Goal: Navigation & Orientation: Find specific page/section

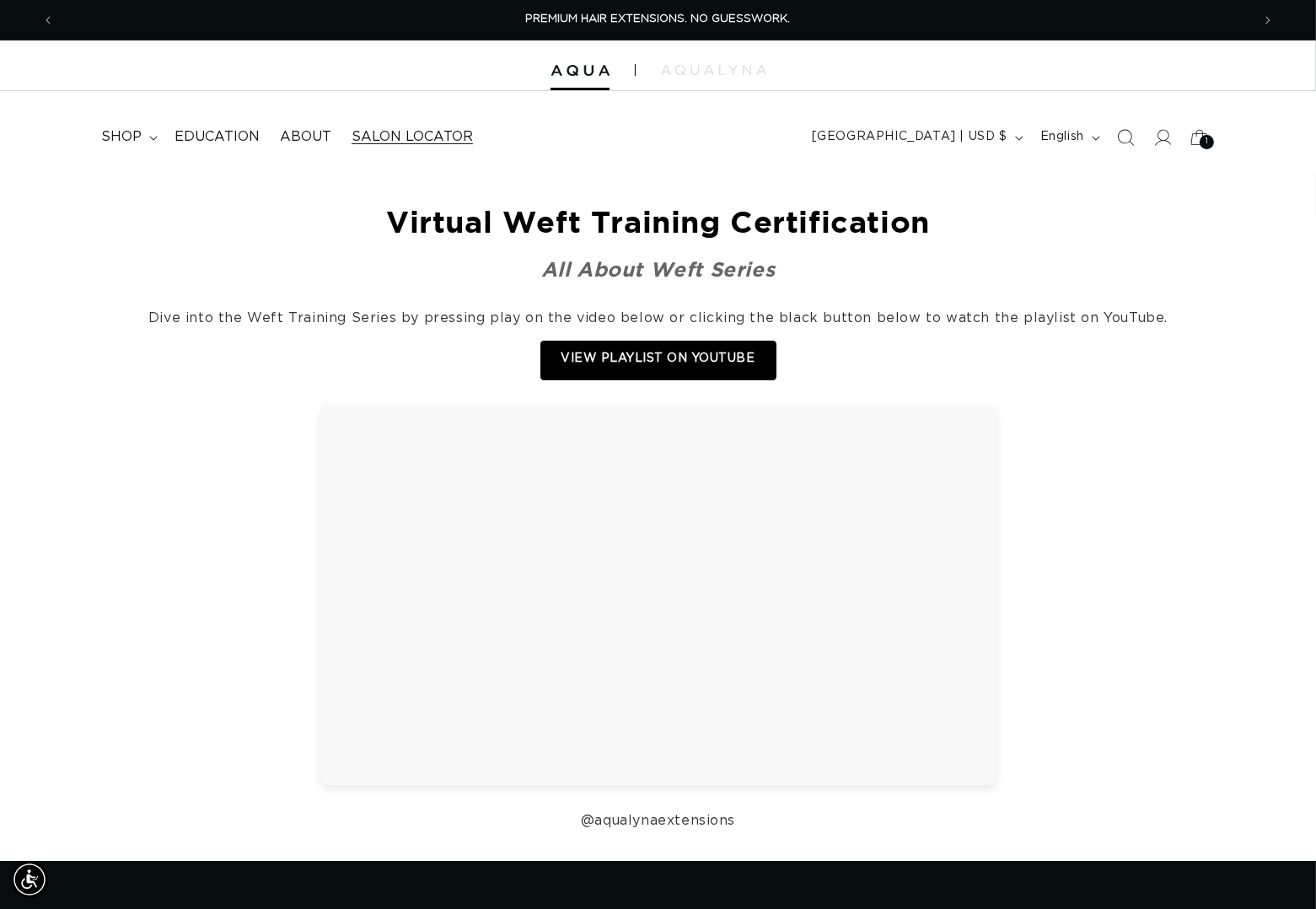
click at [428, 141] on span "Salon Locator" at bounding box center [411, 137] width 121 height 18
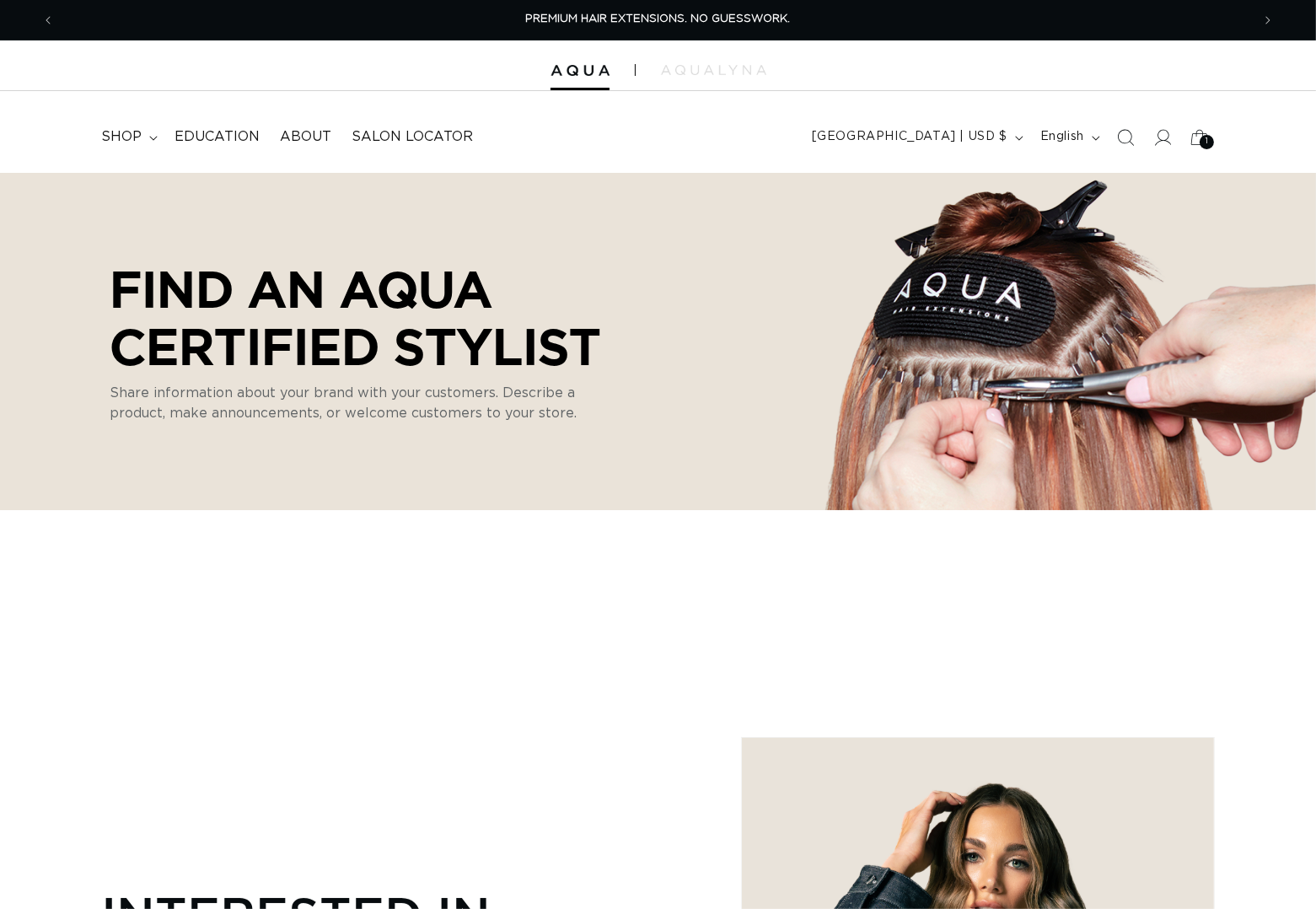
select select "m"
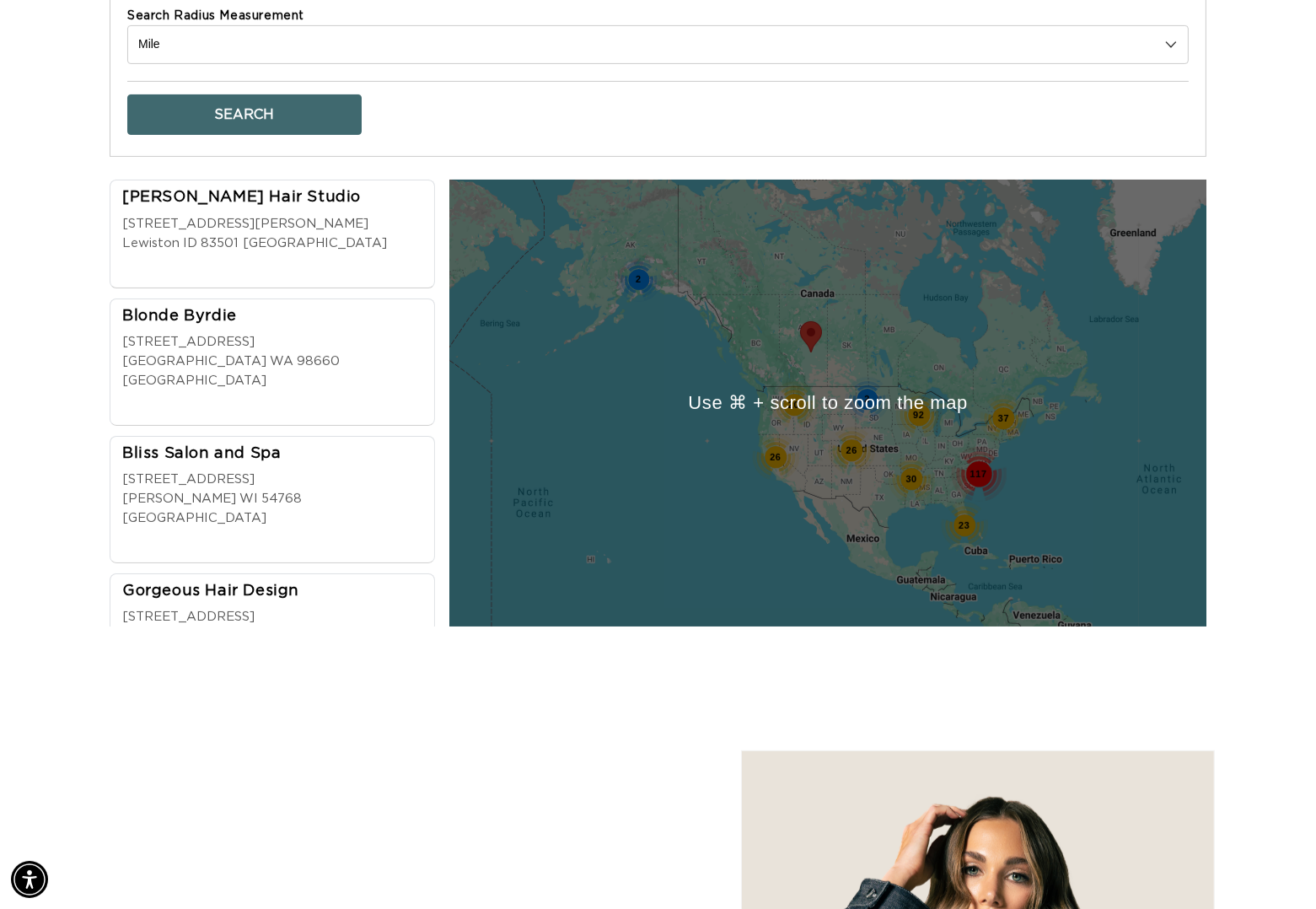
scroll to position [426, 0]
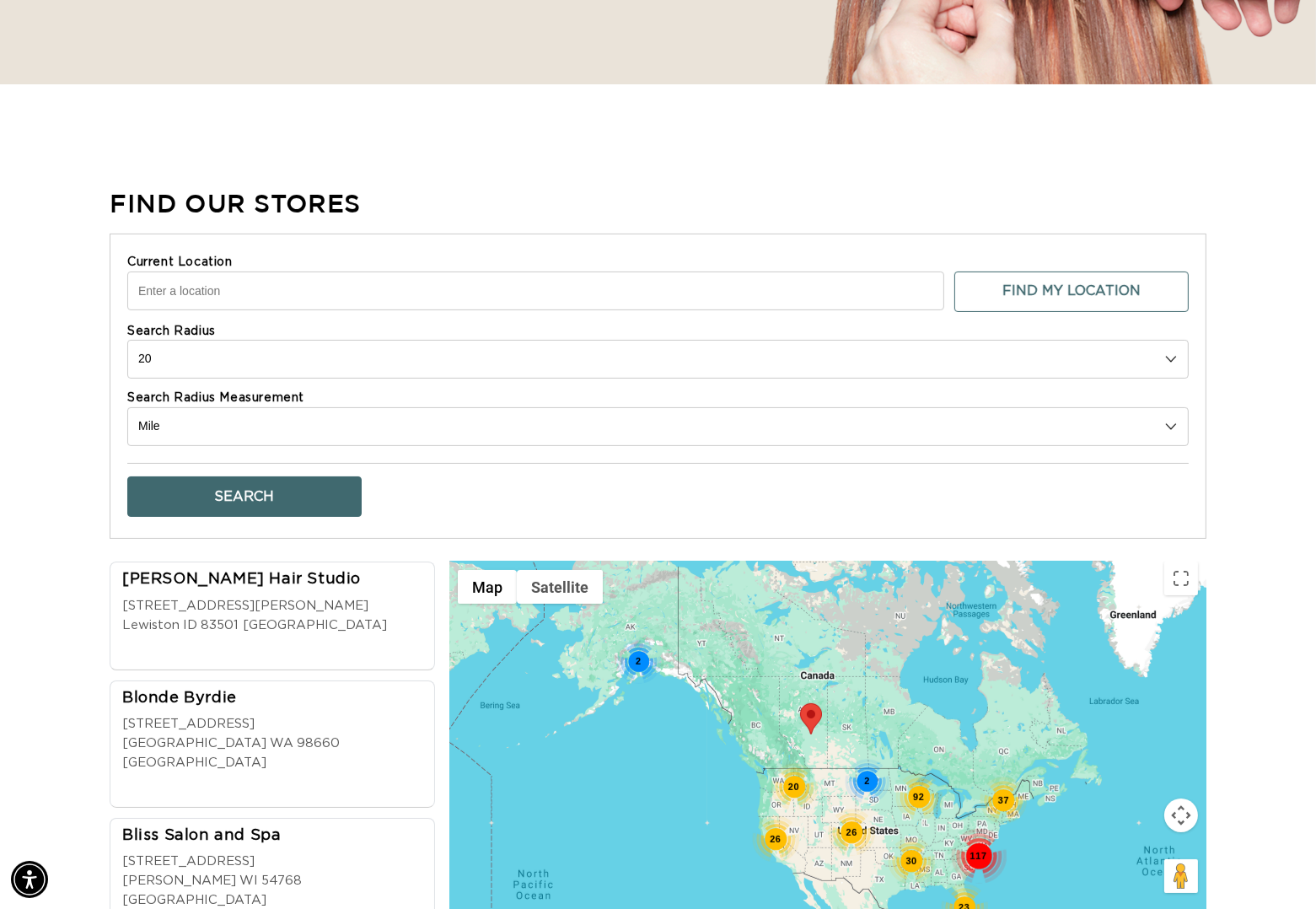
click at [239, 303] on input "Current Location" at bounding box center [535, 291] width 817 height 39
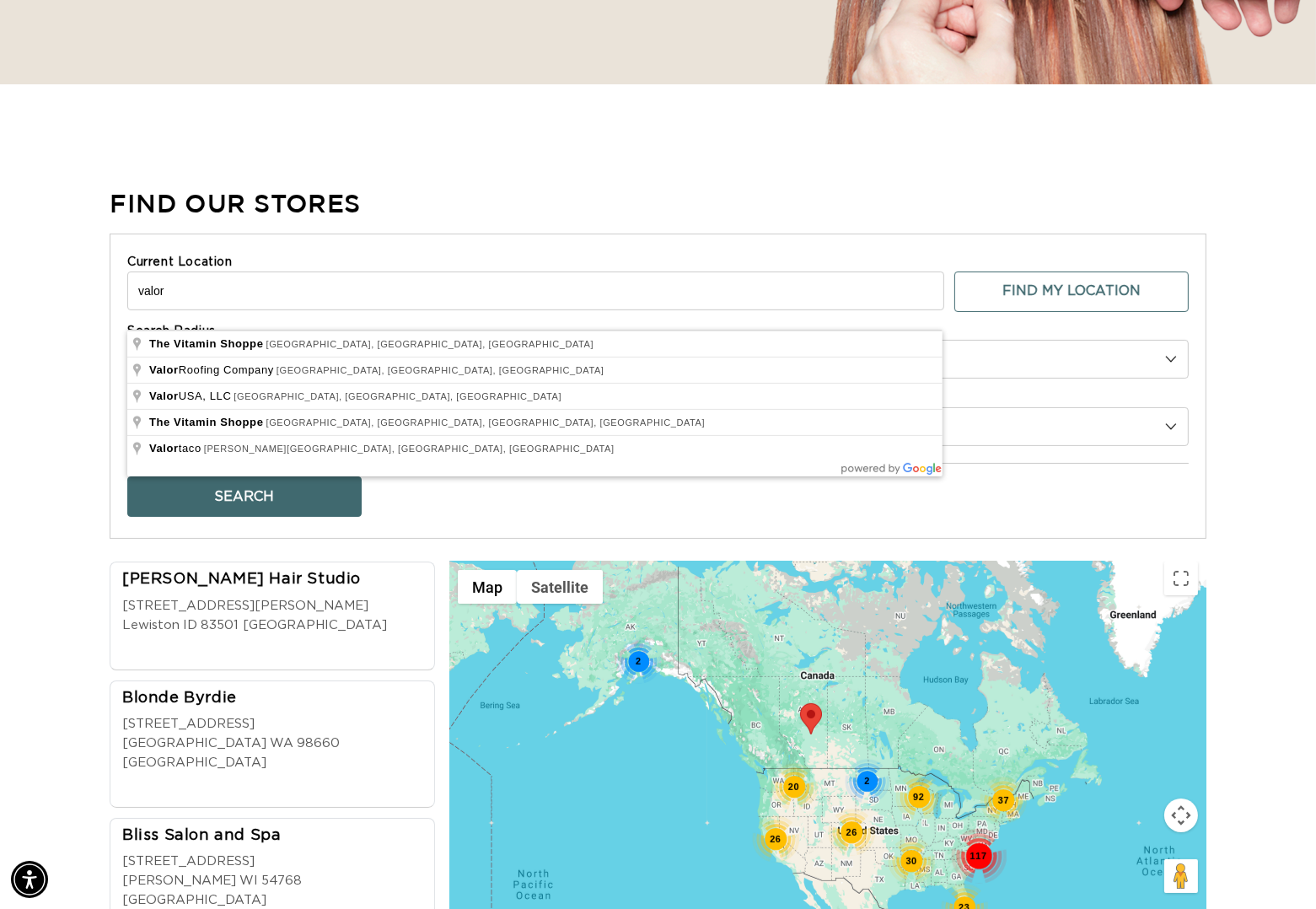
scroll to position [0, 1193]
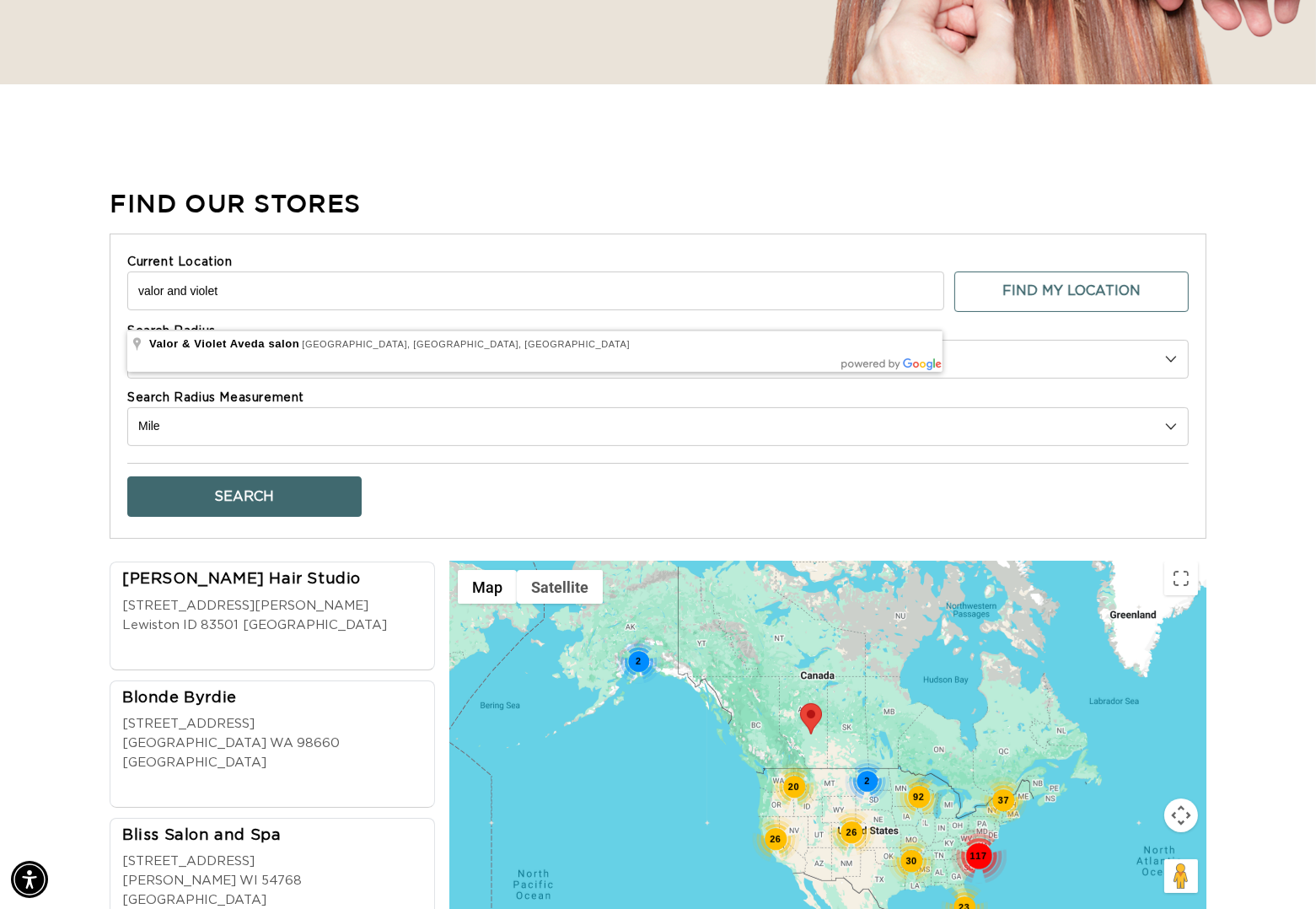
type input "valor and violet"
click at [244, 513] on button "Search" at bounding box center [244, 497] width 235 height 40
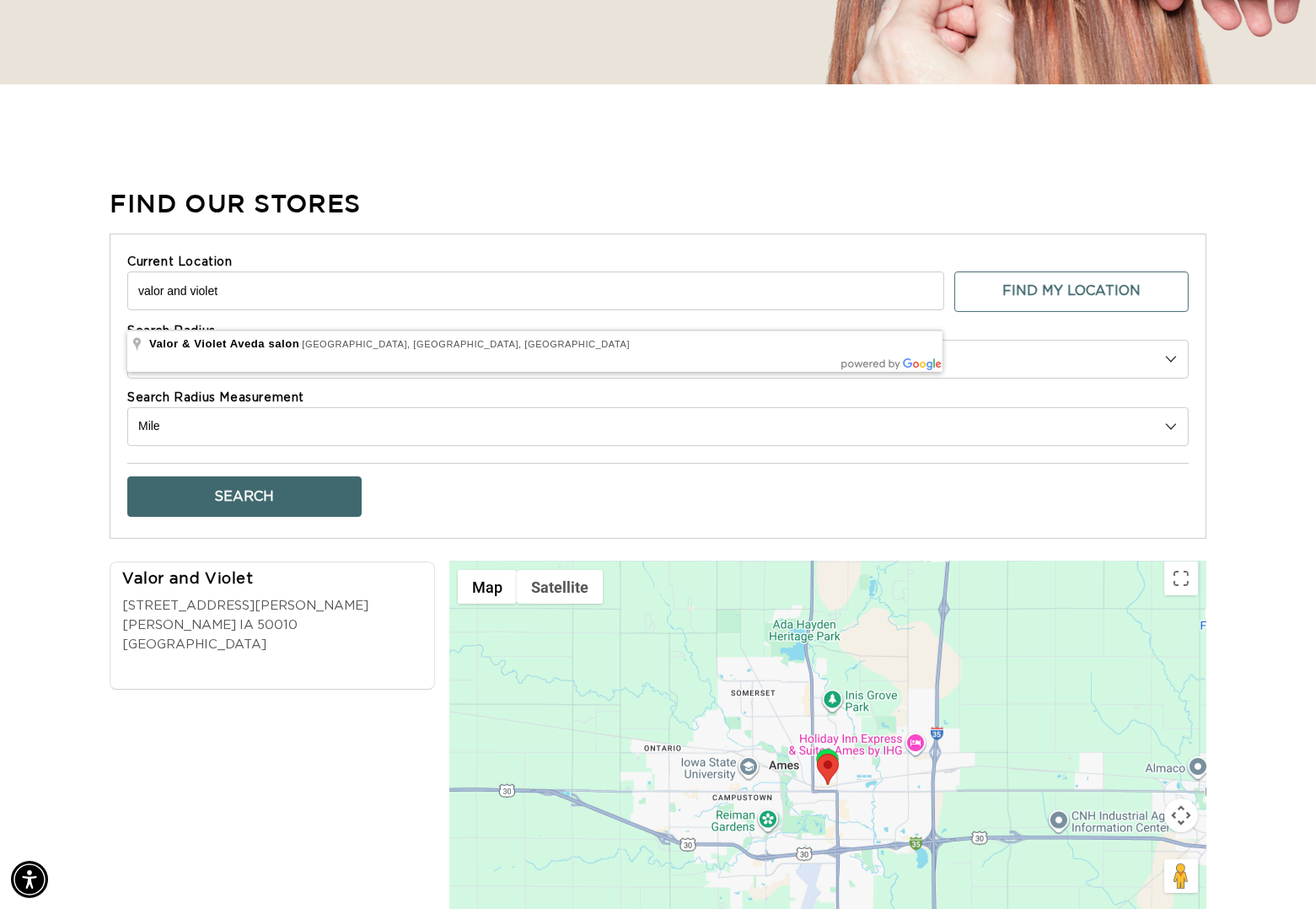
scroll to position [0, 0]
click at [323, 606] on div "Valor and Violet 310 Main St Ames Ames IA 50010 USA" at bounding box center [277, 617] width 310 height 95
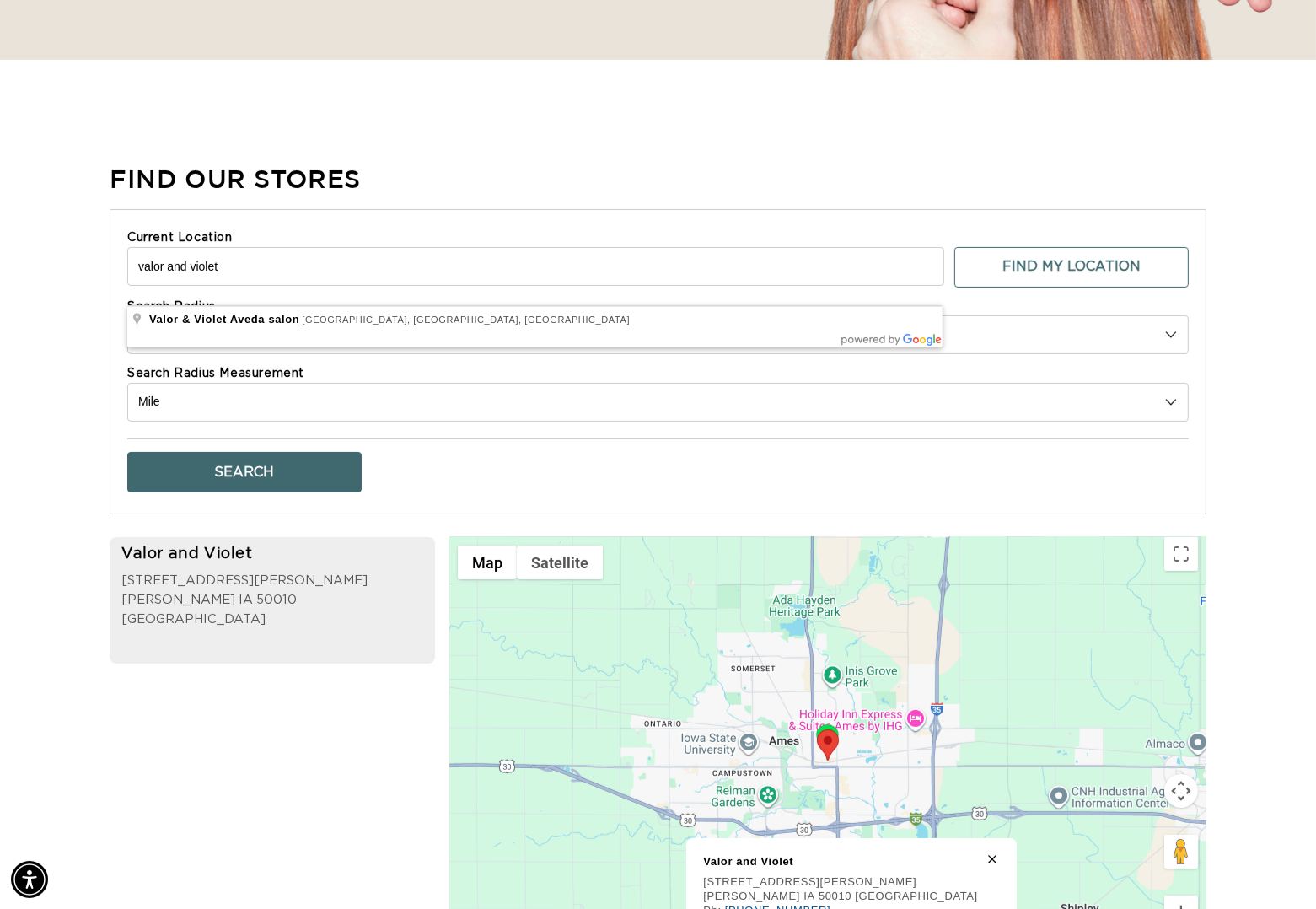
drag, startPoint x: 775, startPoint y: 288, endPoint x: 35, endPoint y: 272, distance: 740.2
click at [35, 272] on div "Find Our Stores Current Location valor and violet Find My Location Search Radiu…" at bounding box center [658, 584] width 1316 height 846
click at [1269, 521] on div "Find Our Stores Current Location valor and violet Find My Location Search Radiu…" at bounding box center [658, 584] width 1316 height 846
drag, startPoint x: 208, startPoint y: 288, endPoint x: 53, endPoint y: 336, distance: 162.3
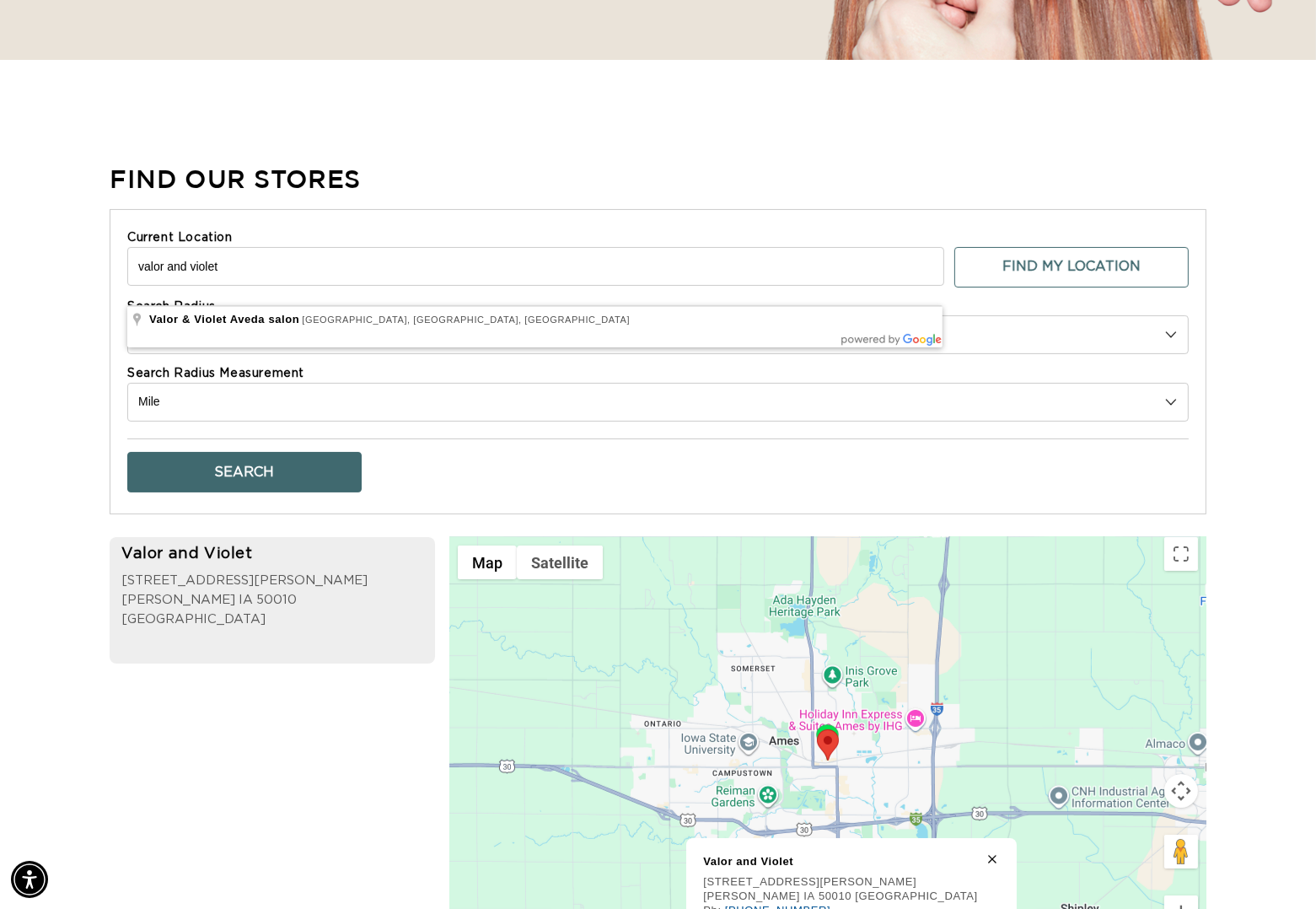
click at [0, 285] on html "Skip to content PREMIUM HAIR EXTENSIONS. NO GUESSWORK. SHOP NOW. PAY LATER WITH…" at bounding box center [658, 4] width 1316 height 909
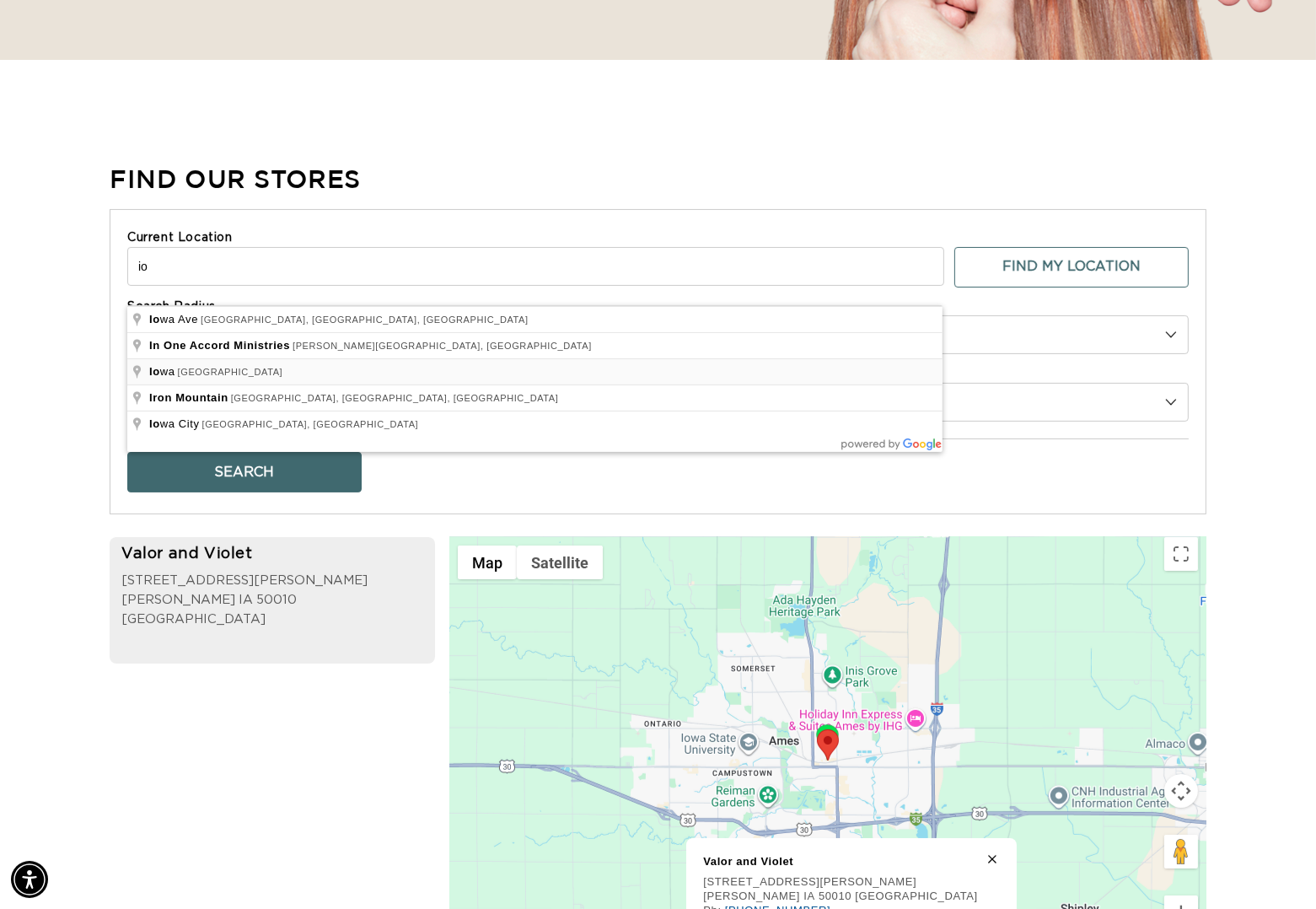
type input "Iowa, USA"
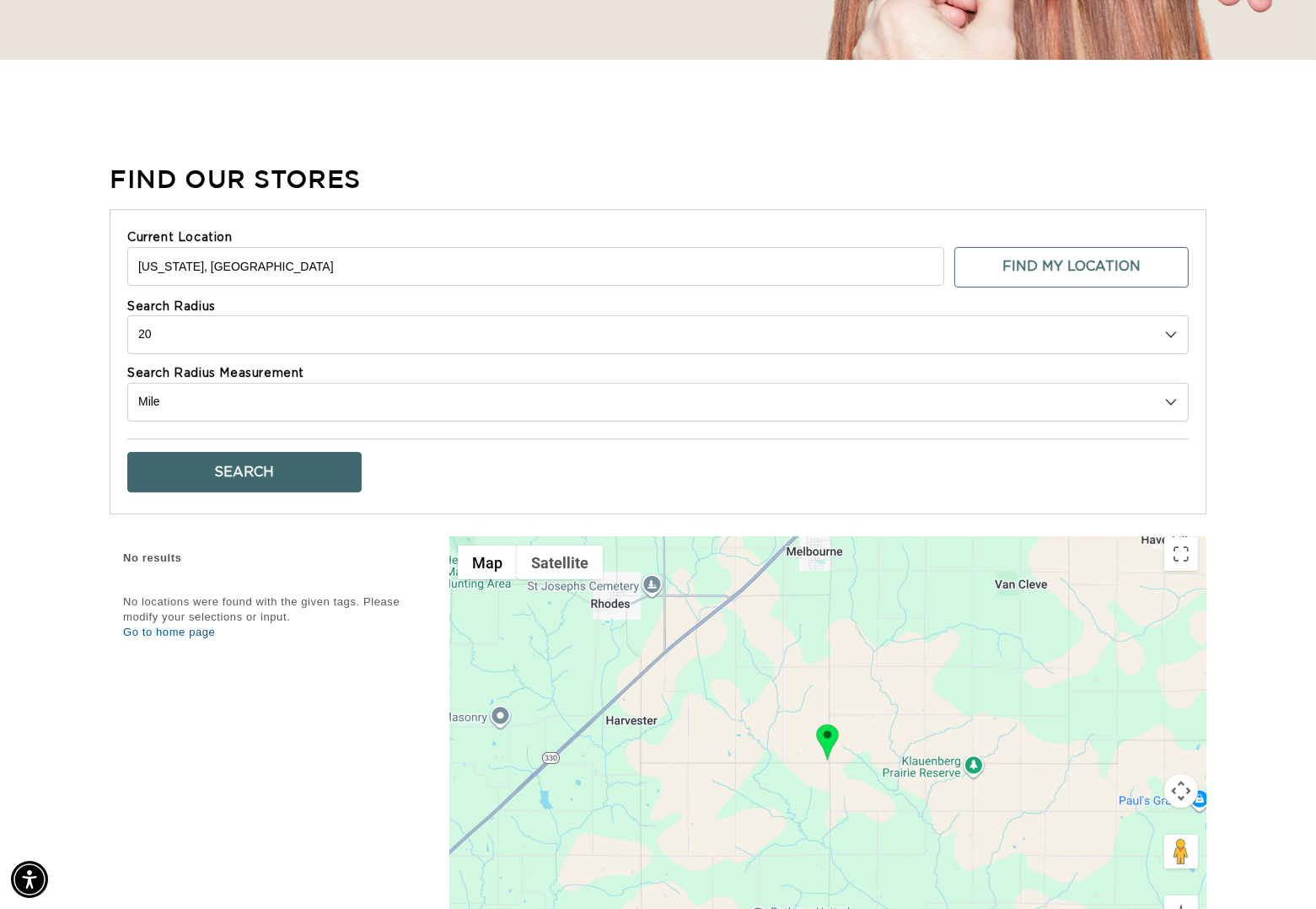
scroll to position [0, 1193]
select select "40"
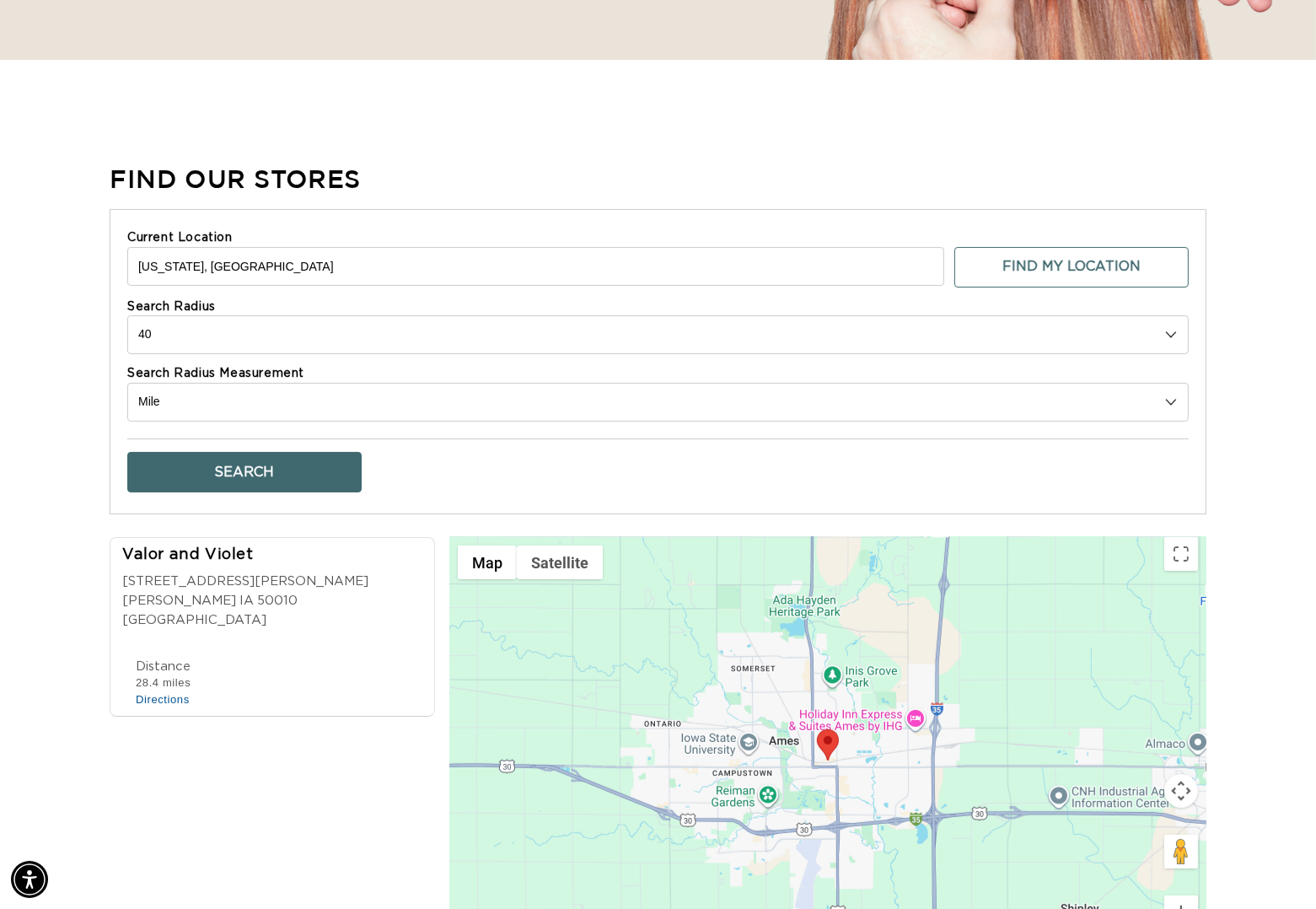
scroll to position [0, 2386]
drag, startPoint x: 226, startPoint y: 293, endPoint x: 82, endPoint y: 279, distance: 144.7
click at [82, 279] on div "Find Our Stores Current Location Iowa, USA Find My Location Search Radius 10 20…" at bounding box center [658, 584] width 1316 height 846
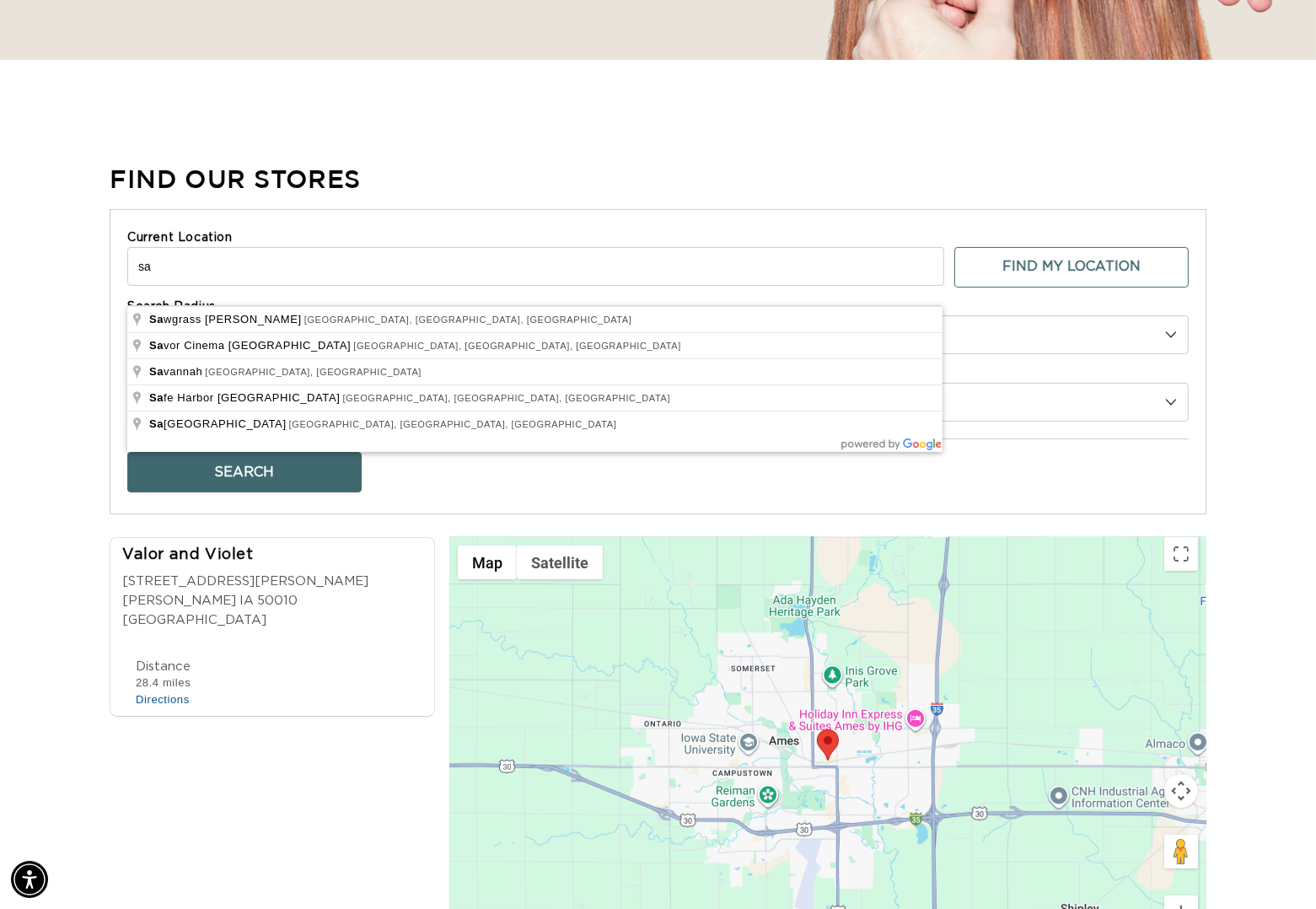
type input "s"
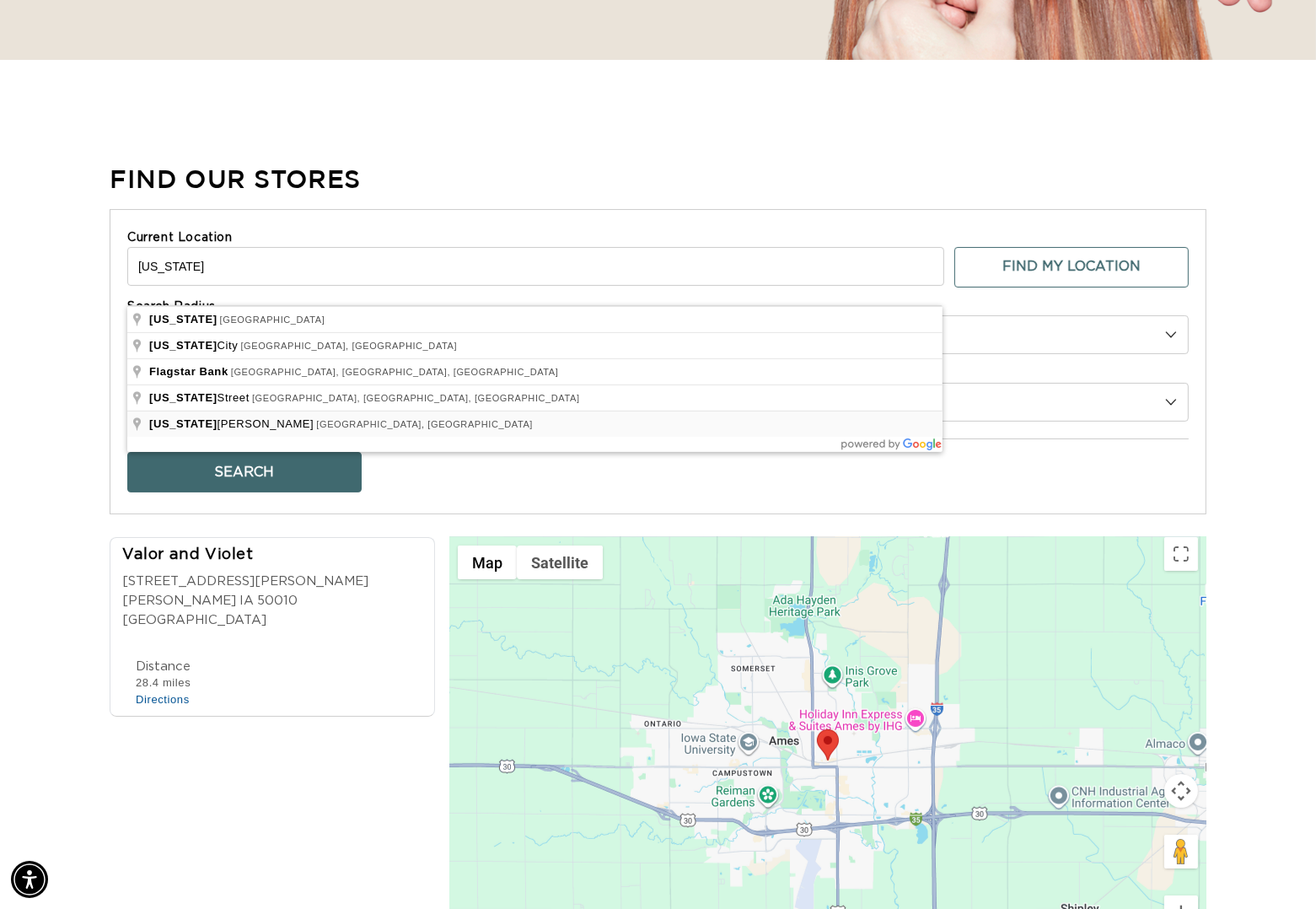
scroll to position [0, 1193]
type input "Ohio, USA"
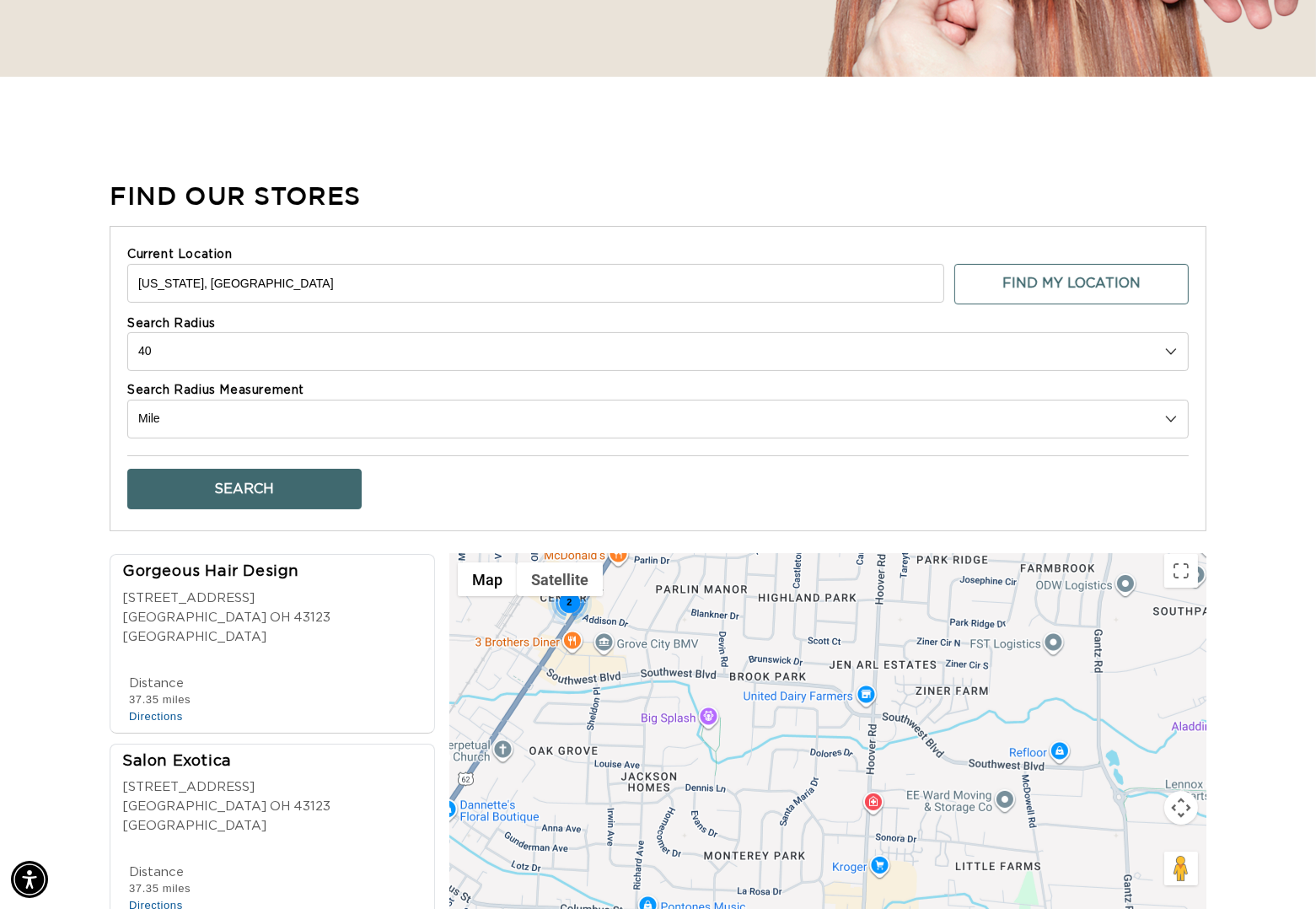
scroll to position [0, 0]
select select "0"
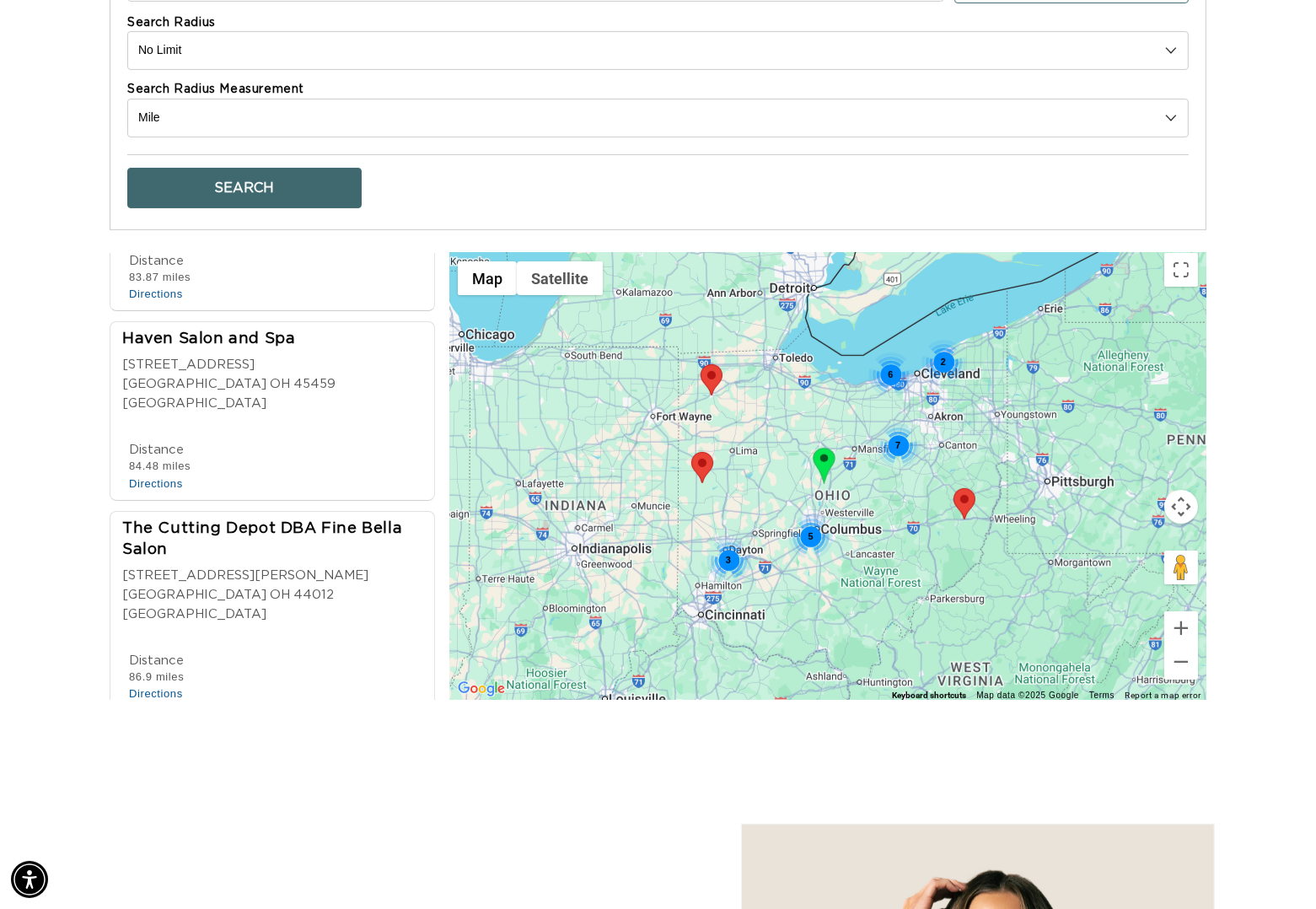
click at [220, 844] on icon at bounding box center [219, 850] width 12 height 12
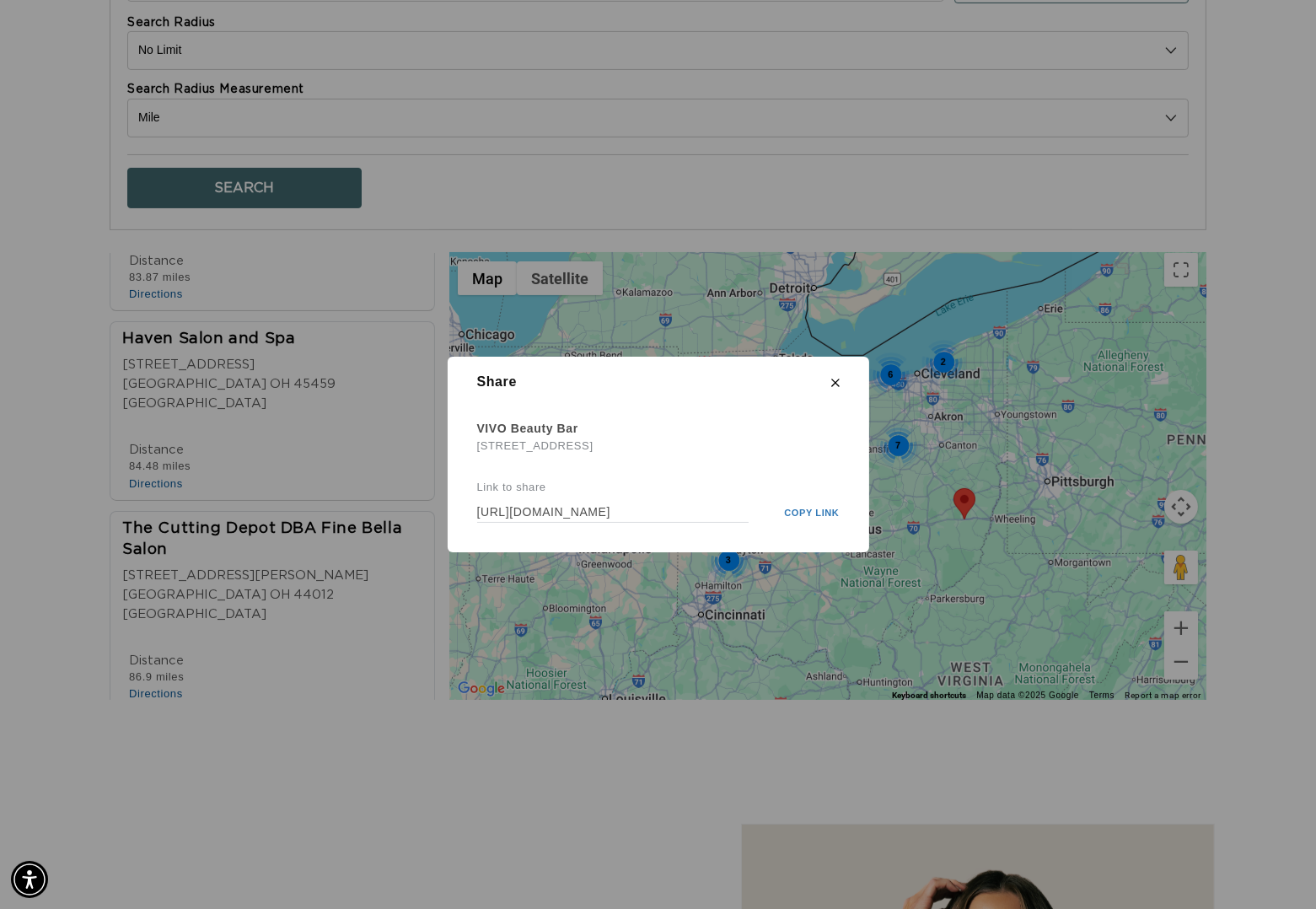
click at [836, 384] on icon at bounding box center [835, 383] width 9 height 9
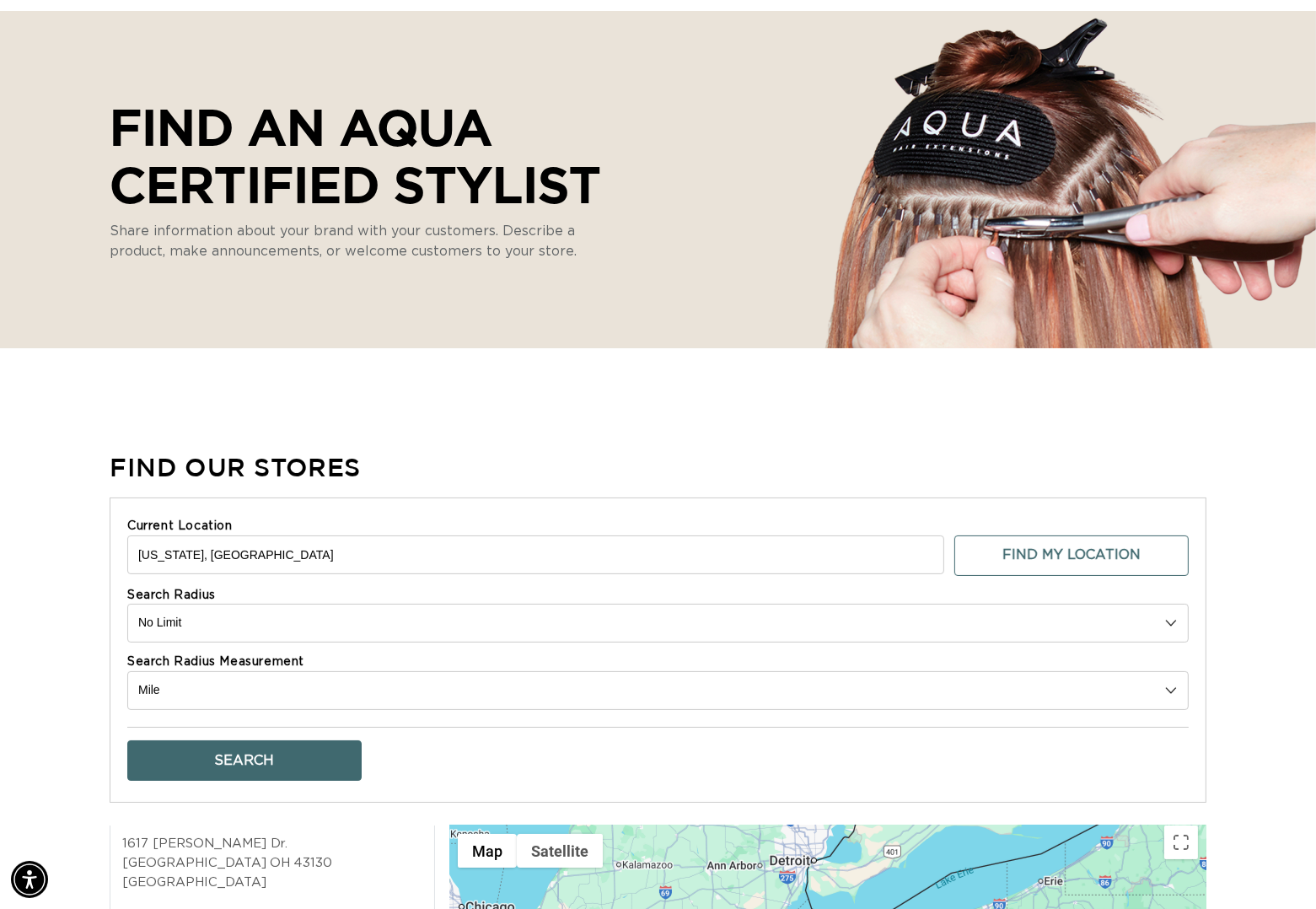
drag, startPoint x: 108, startPoint y: 569, endPoint x: 48, endPoint y: 566, distance: 60.1
click at [48, 566] on div "Find Our Stores Current Location Ohio, USA Find My Location Search Radius 10 20…" at bounding box center [658, 873] width 1316 height 846
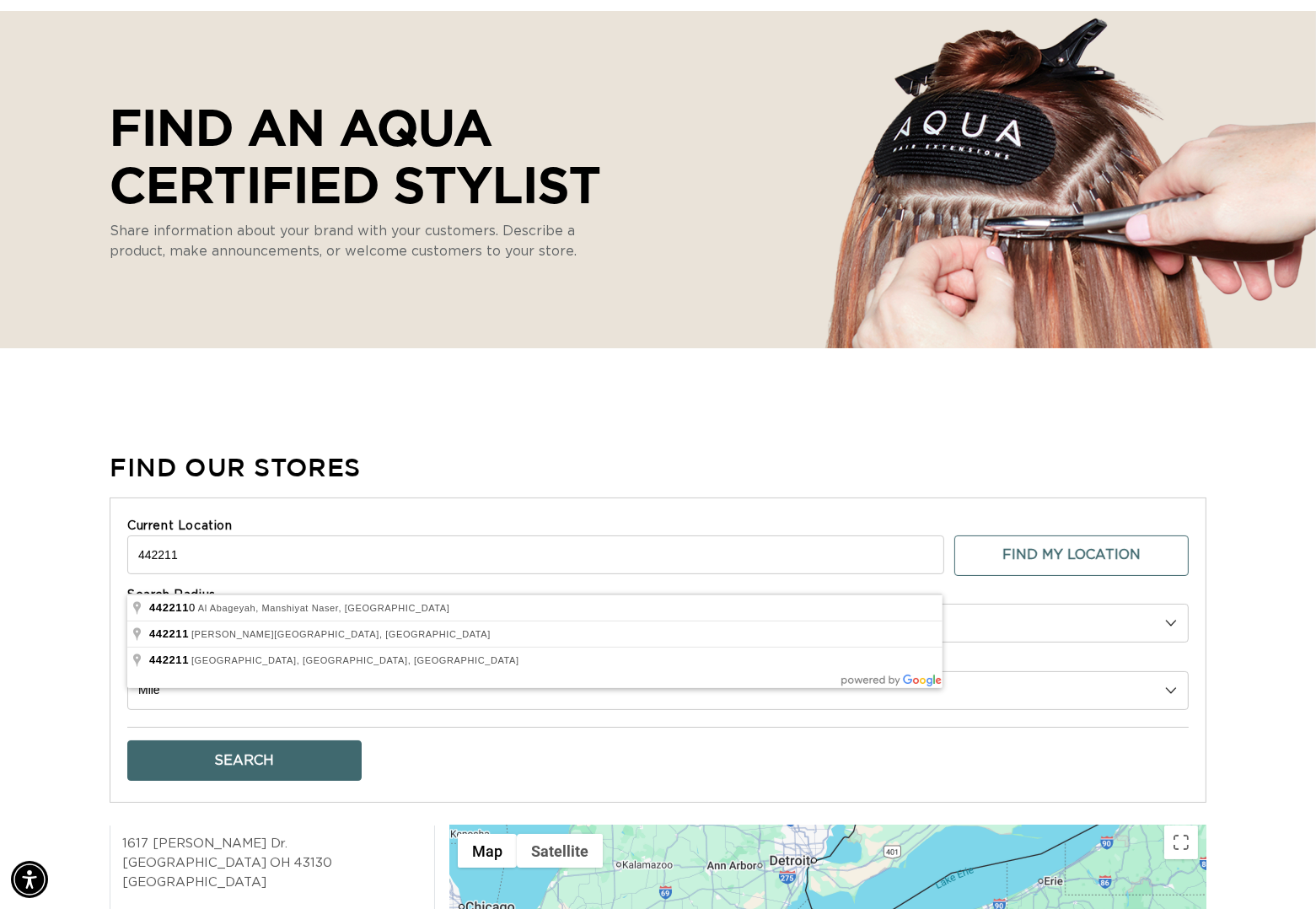
type input "442211"
click at [244, 777] on button "Search" at bounding box center [244, 761] width 235 height 40
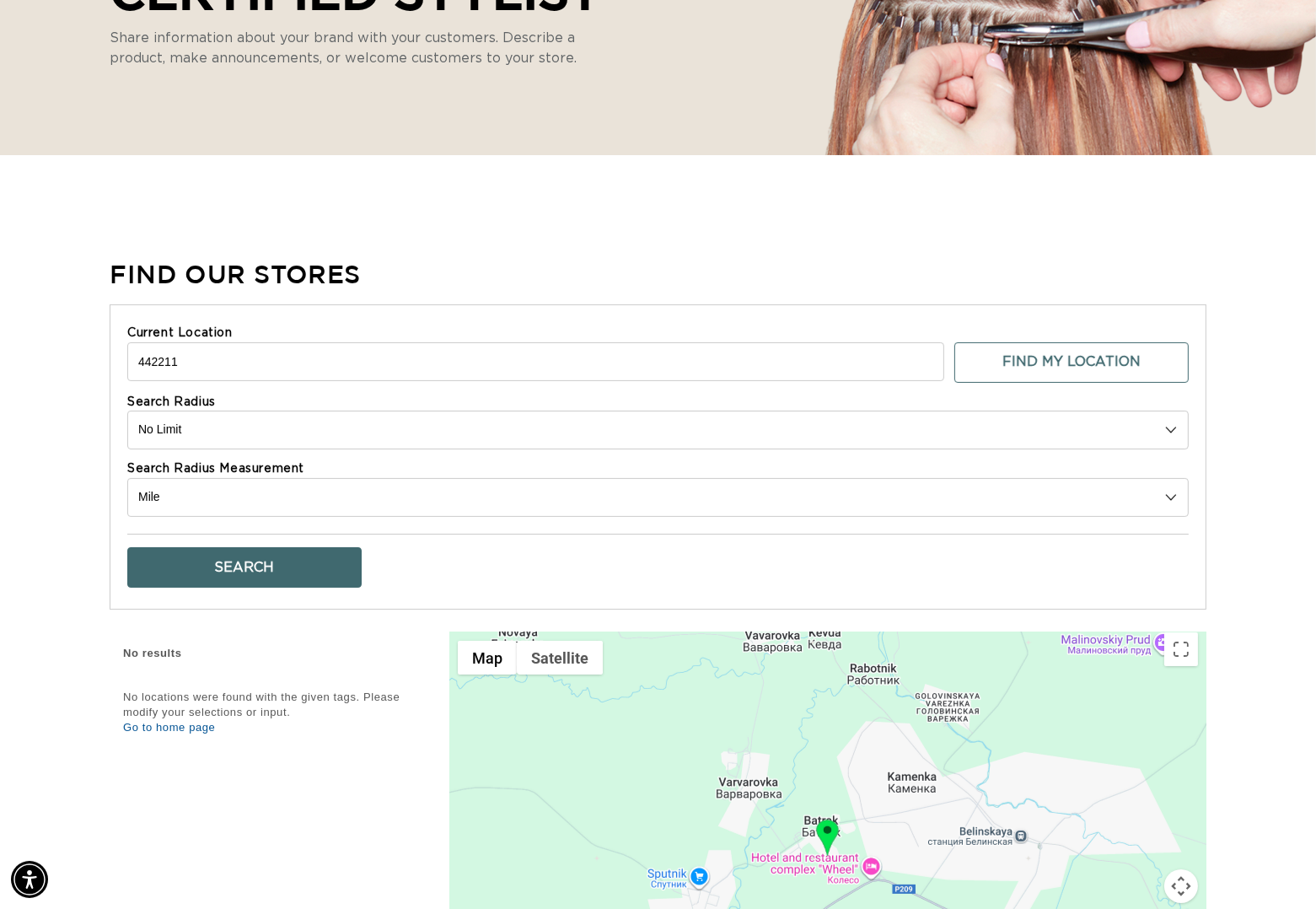
drag, startPoint x: 201, startPoint y: 380, endPoint x: 107, endPoint y: 380, distance: 94.0
click at [108, 380] on div "Find Our Stores Current Location 442211 Find My Location Search Radius 10 20 30…" at bounding box center [658, 680] width 1316 height 846
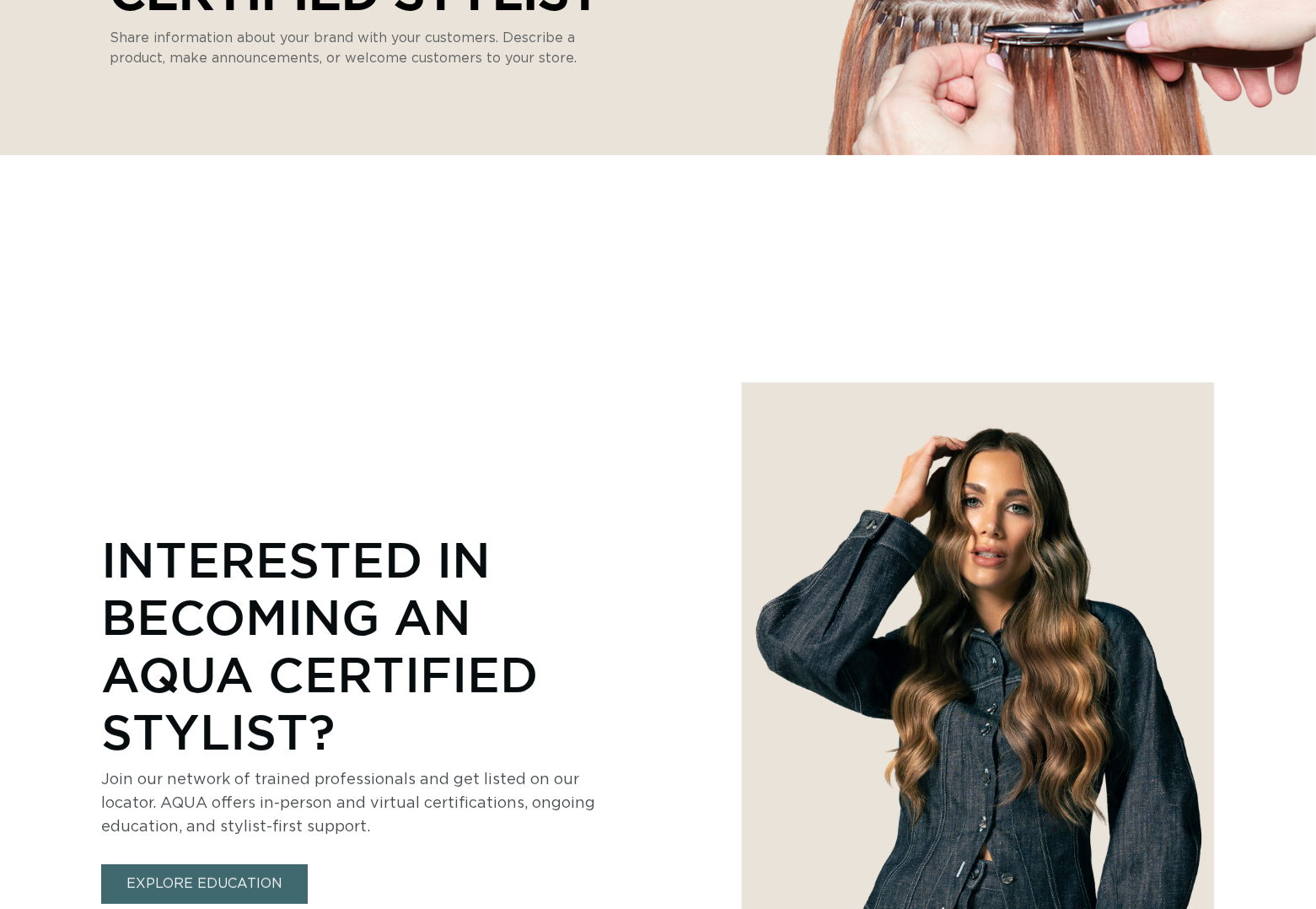
select select "m"
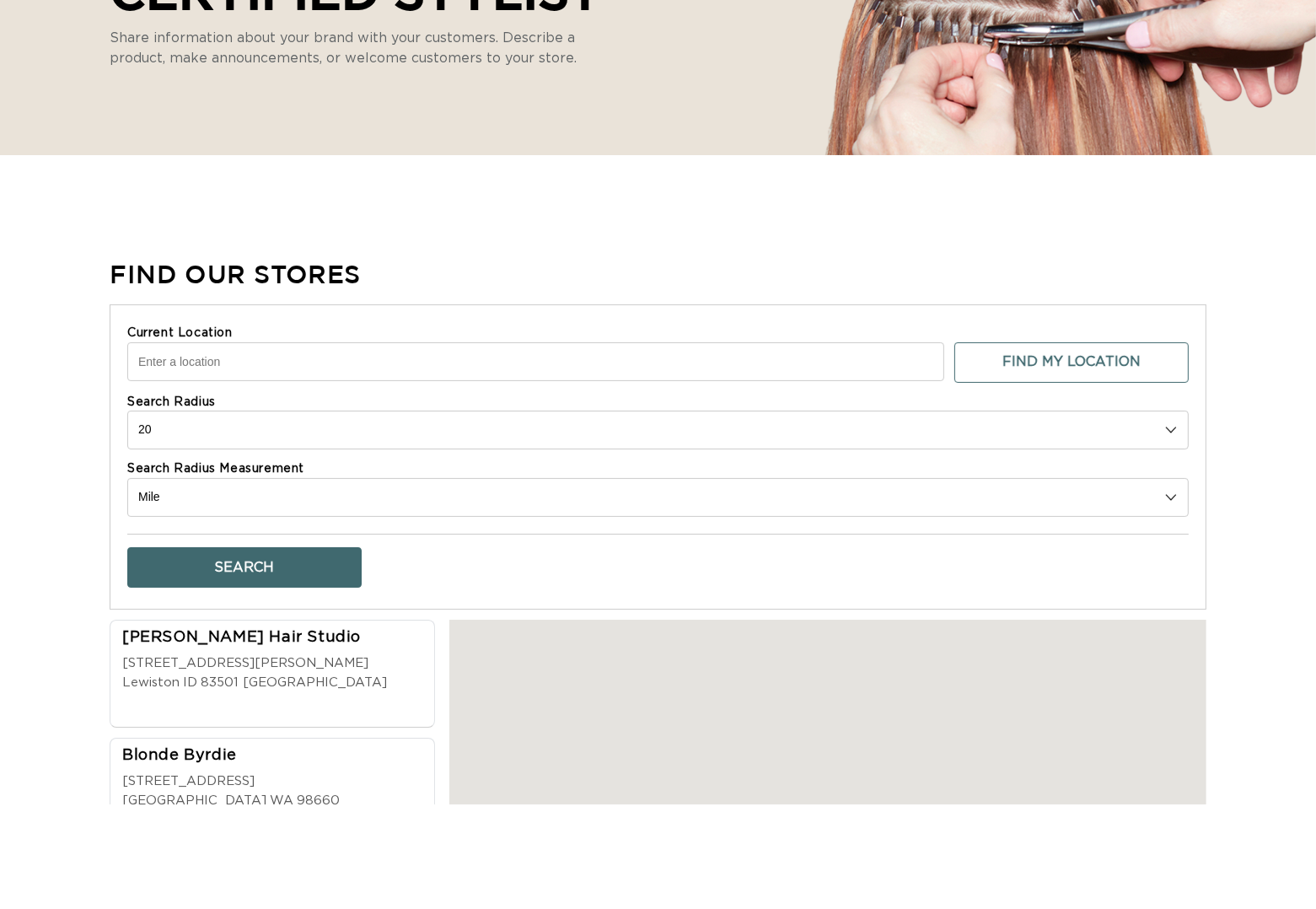
scroll to position [355, 0]
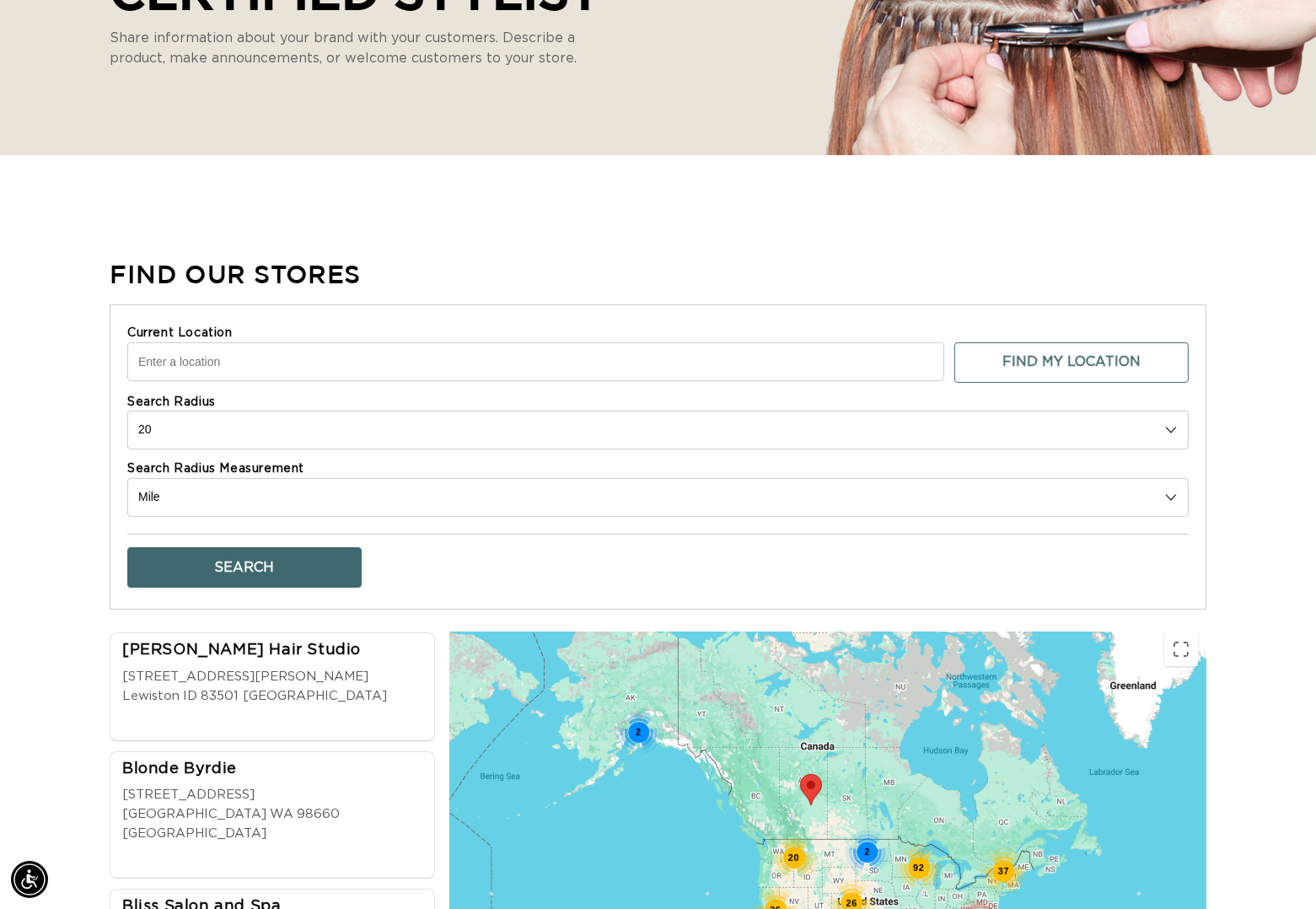
click at [209, 381] on input "Current Location" at bounding box center [535, 362] width 817 height 39
click at [208, 379] on input "Current Location" at bounding box center [535, 362] width 817 height 39
type input "v"
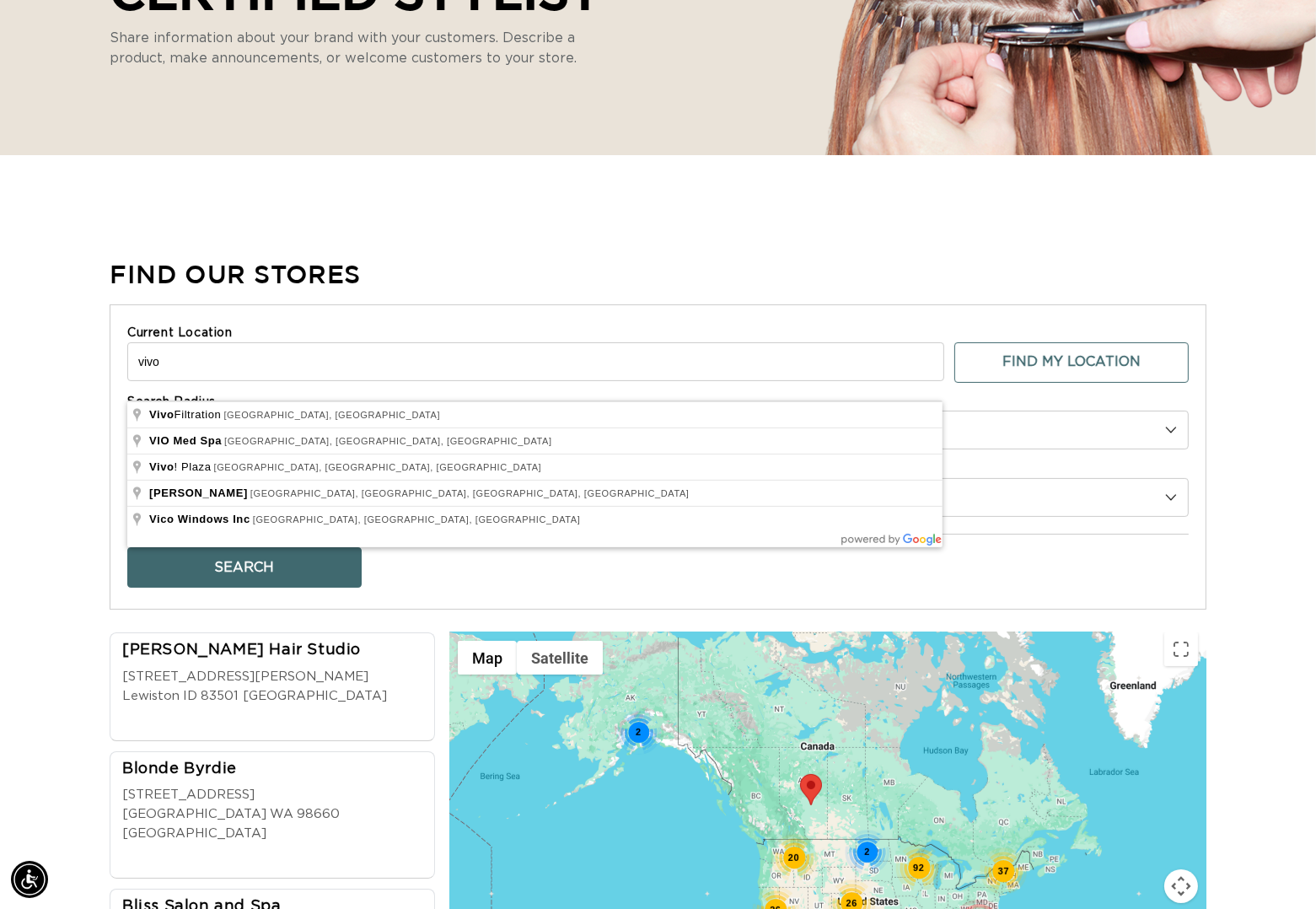
scroll to position [0, 2386]
click at [244, 584] on button "Search" at bounding box center [244, 567] width 235 height 40
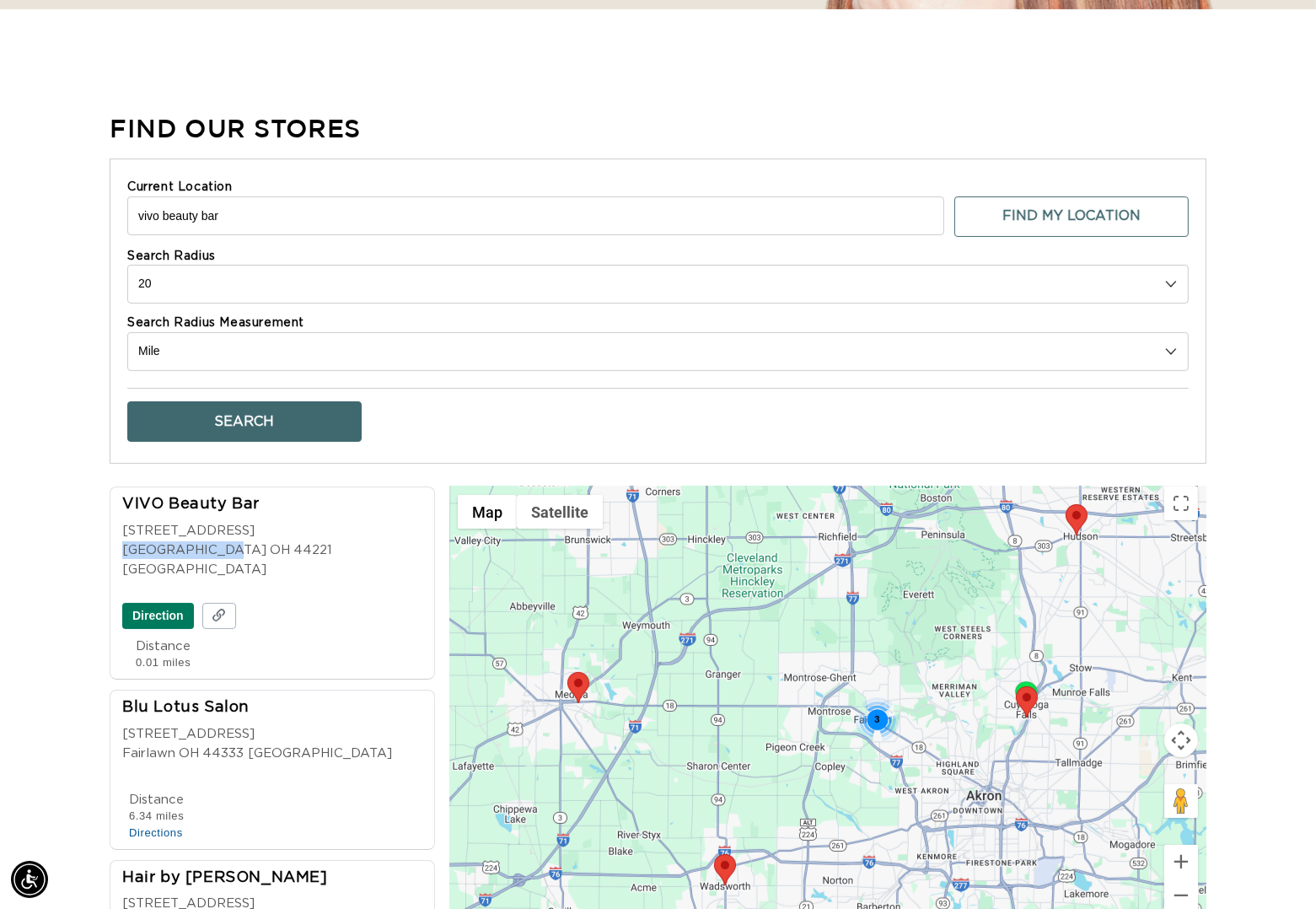
drag, startPoint x: 121, startPoint y: 565, endPoint x: 217, endPoint y: 569, distance: 96.1
click at [217, 569] on div "Cuyahoga Falls OH 44221 USA" at bounding box center [277, 560] width 310 height 39
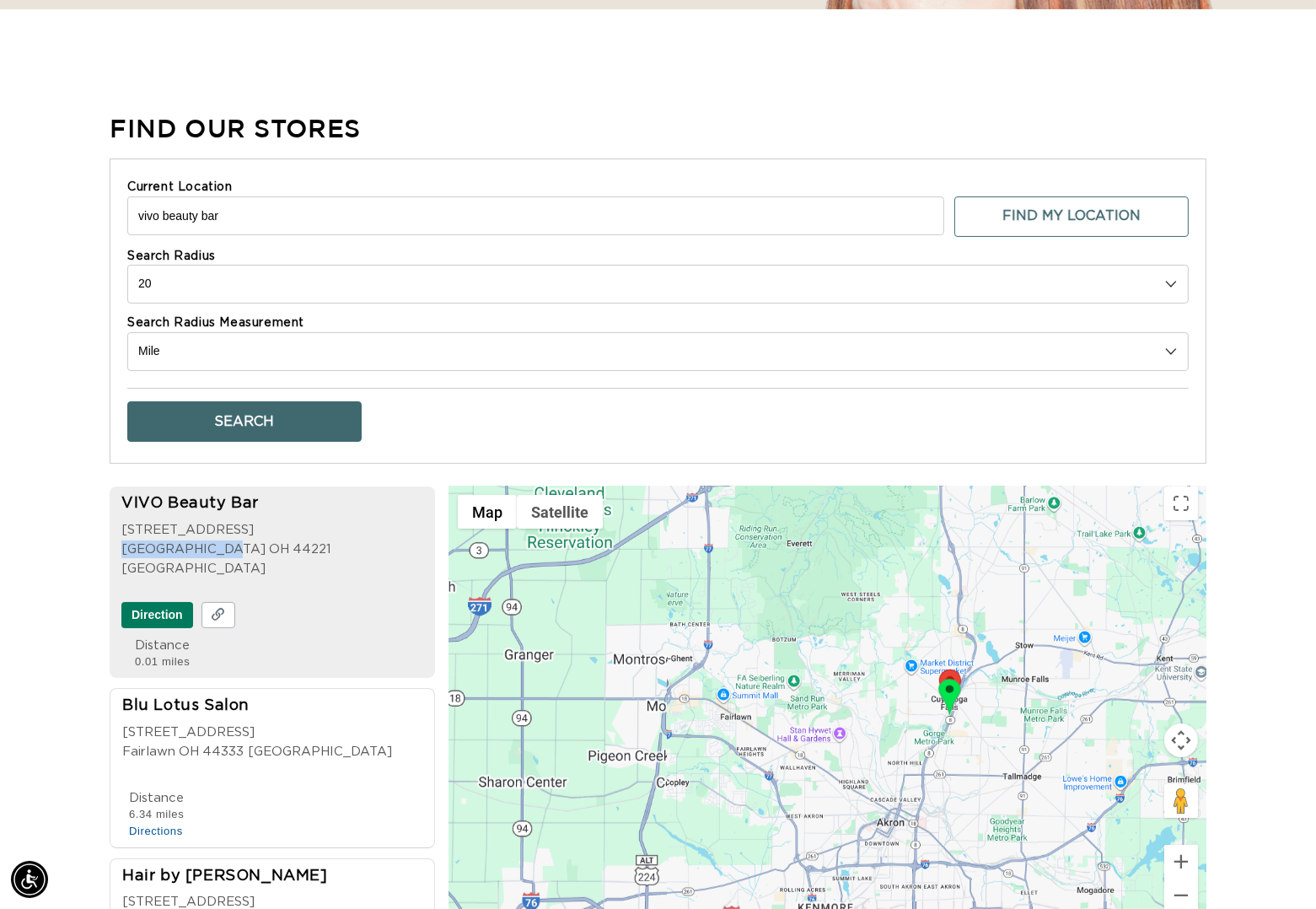
copy span "Cuyahoga Falls"
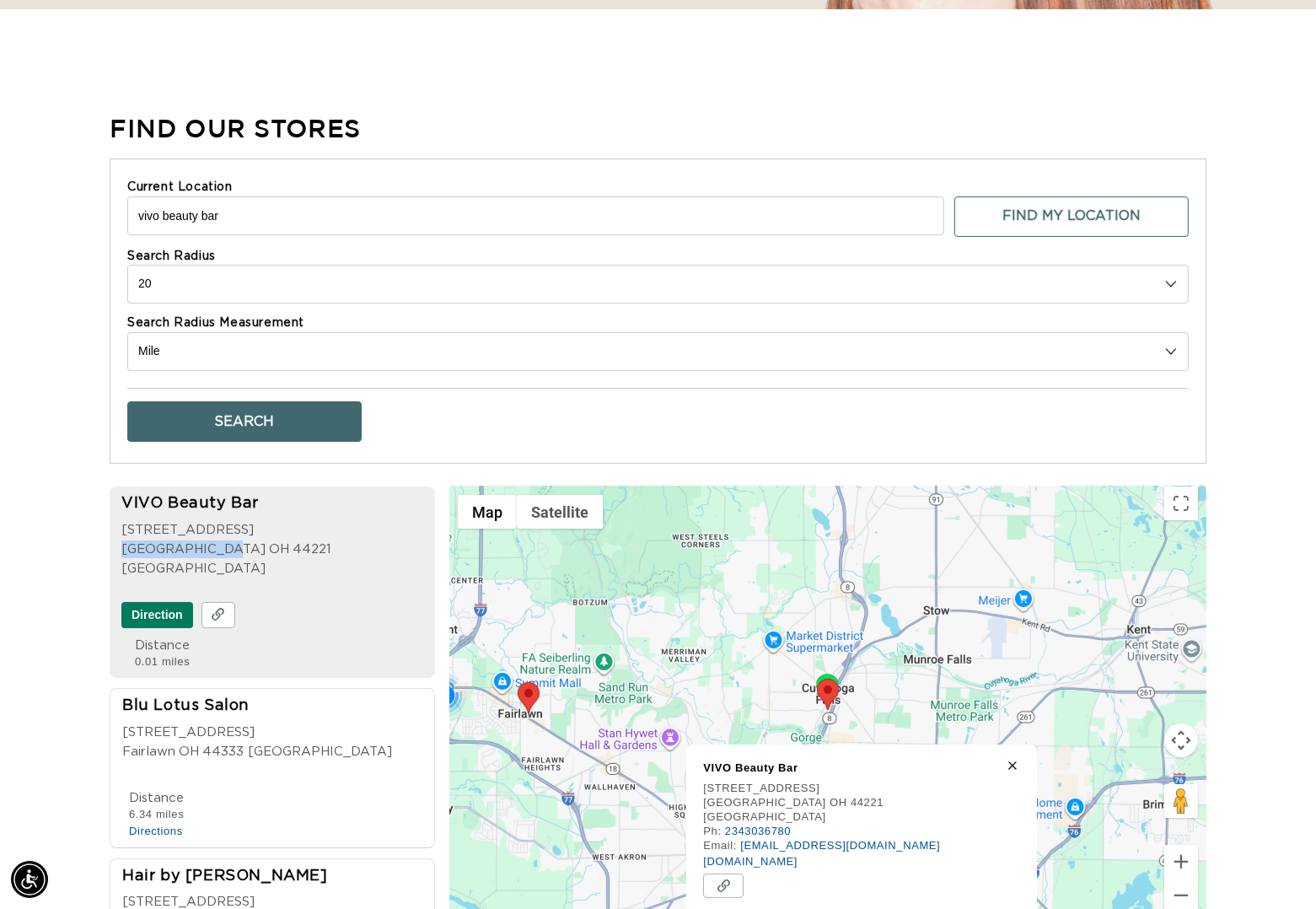
scroll to position [0, 1193]
click at [798, 868] on link "www.vivobeautybar.com" at bounding box center [750, 861] width 94 height 12
click at [1025, 237] on button "Find My Location" at bounding box center [1072, 217] width 235 height 40
type input "4350 Oakes Rd #503, Davie, FL 33314, USA"
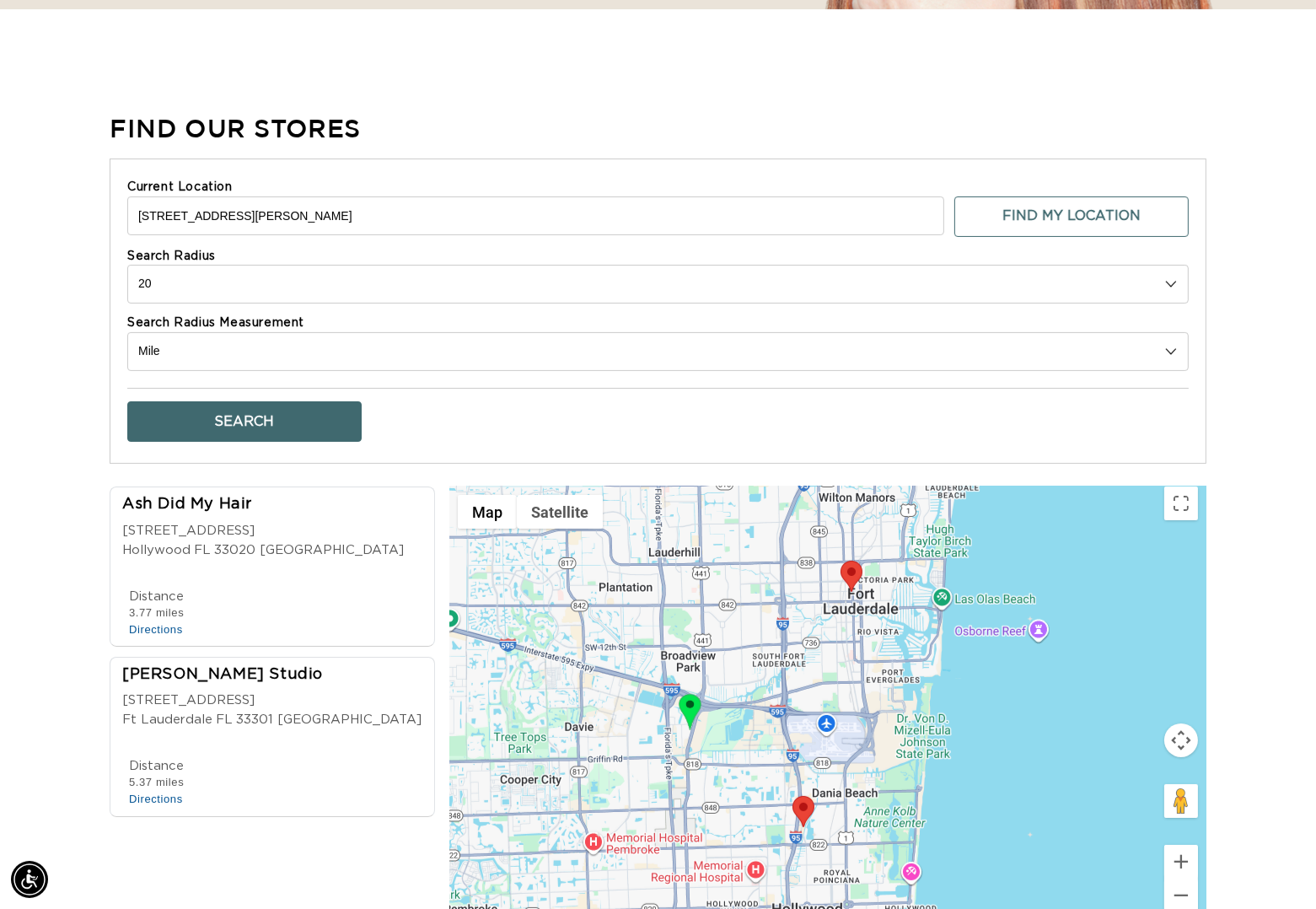
select select "0"
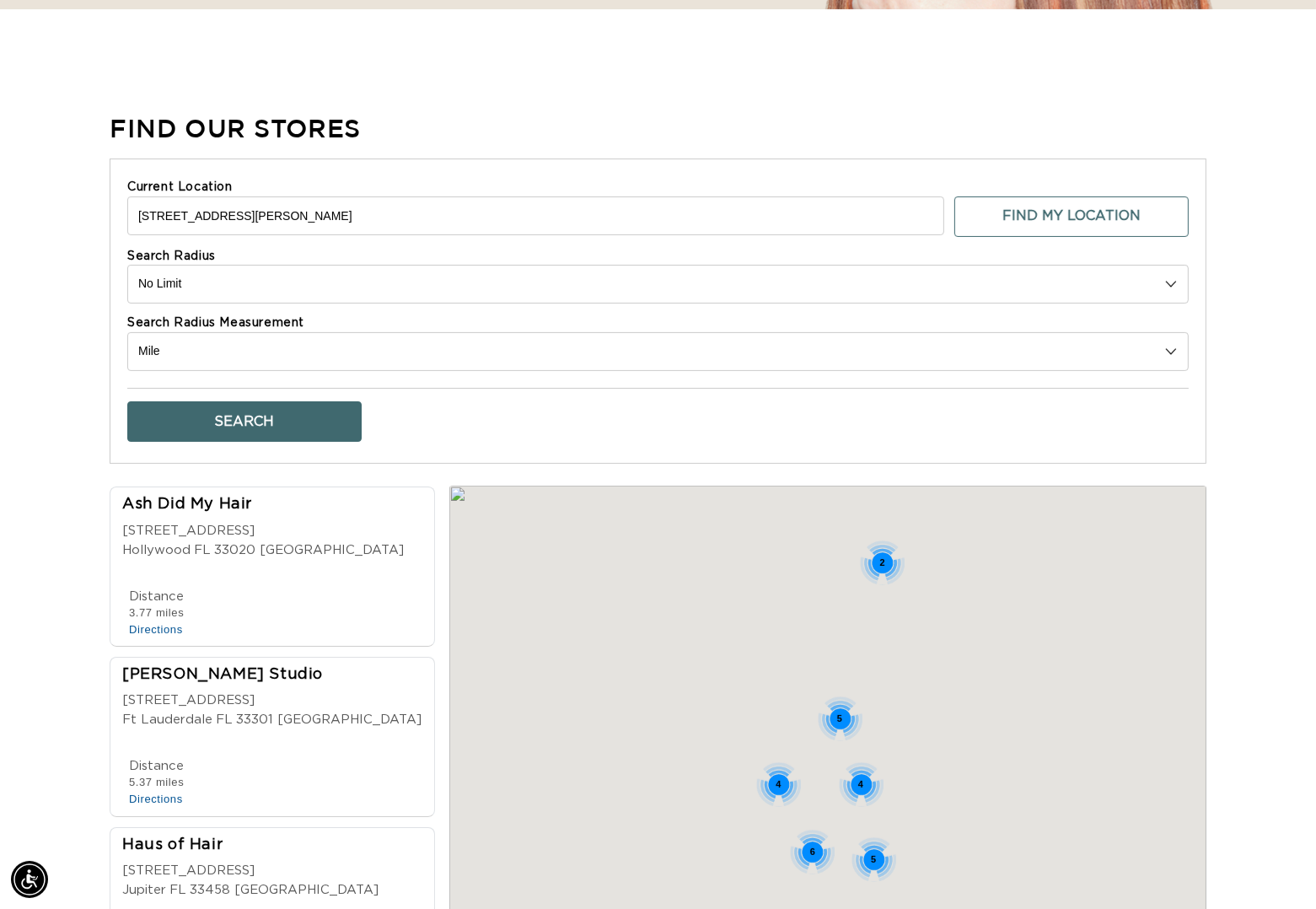
click at [240, 439] on button "Search" at bounding box center [244, 422] width 235 height 40
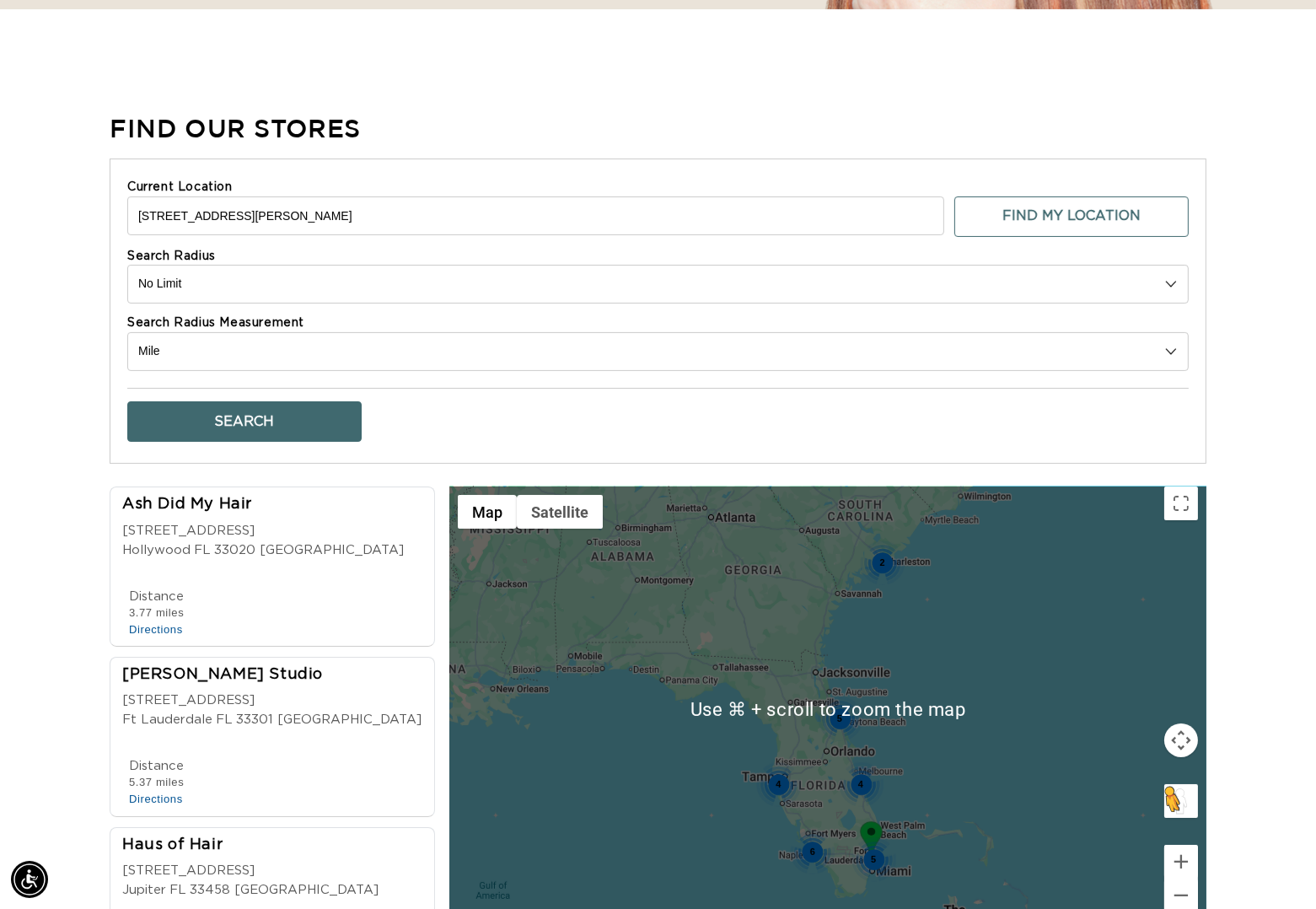
scroll to position [634, 0]
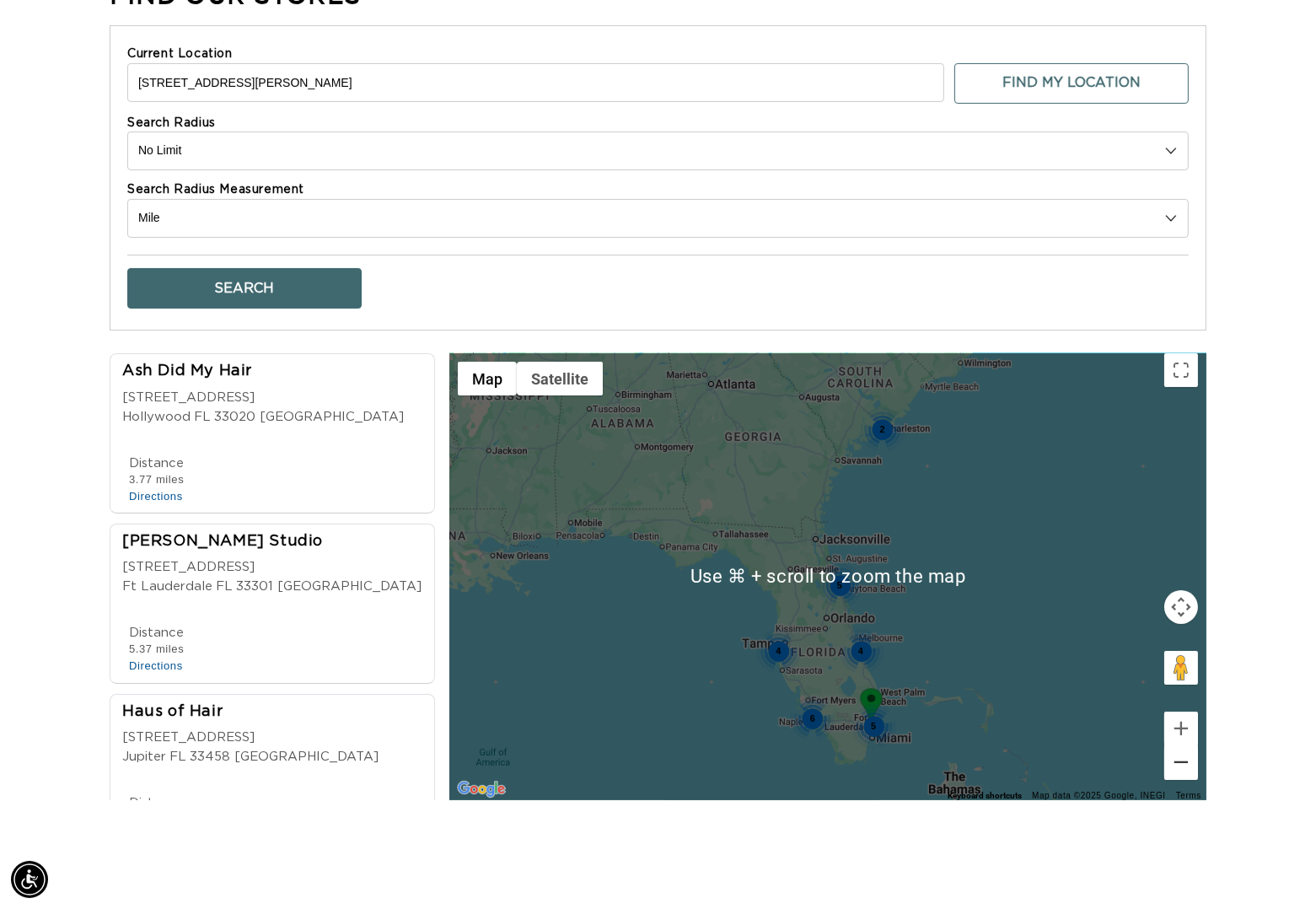
click at [1187, 779] on button "Zoom out" at bounding box center [1180, 762] width 33 height 33
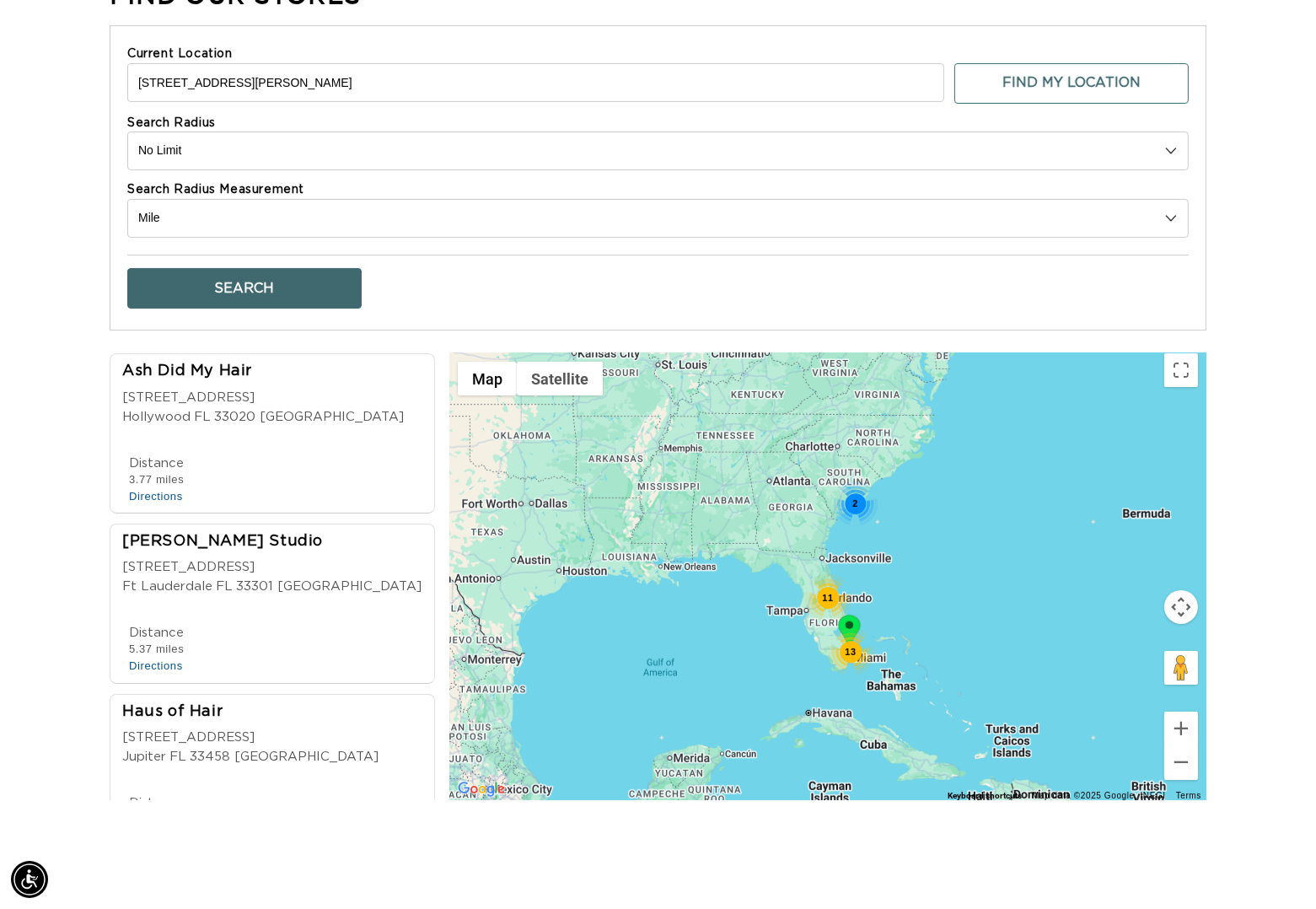
scroll to position [0, 0]
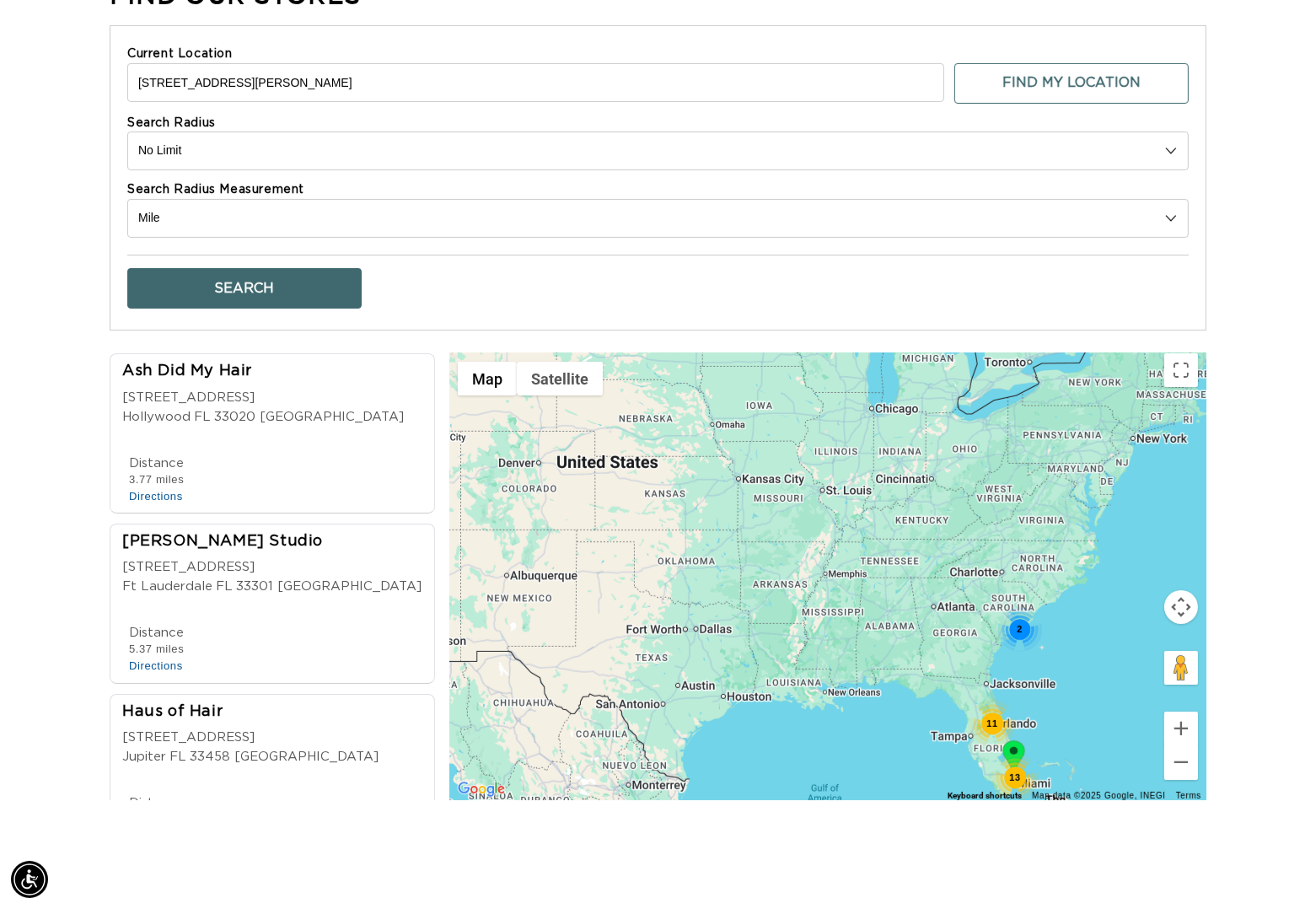
drag, startPoint x: 701, startPoint y: 544, endPoint x: 866, endPoint y: 671, distance: 208.2
click at [866, 671] on div "13 11 2" at bounding box center [827, 577] width 757 height 447
click at [1177, 746] on button "Zoom in" at bounding box center [1180, 729] width 33 height 33
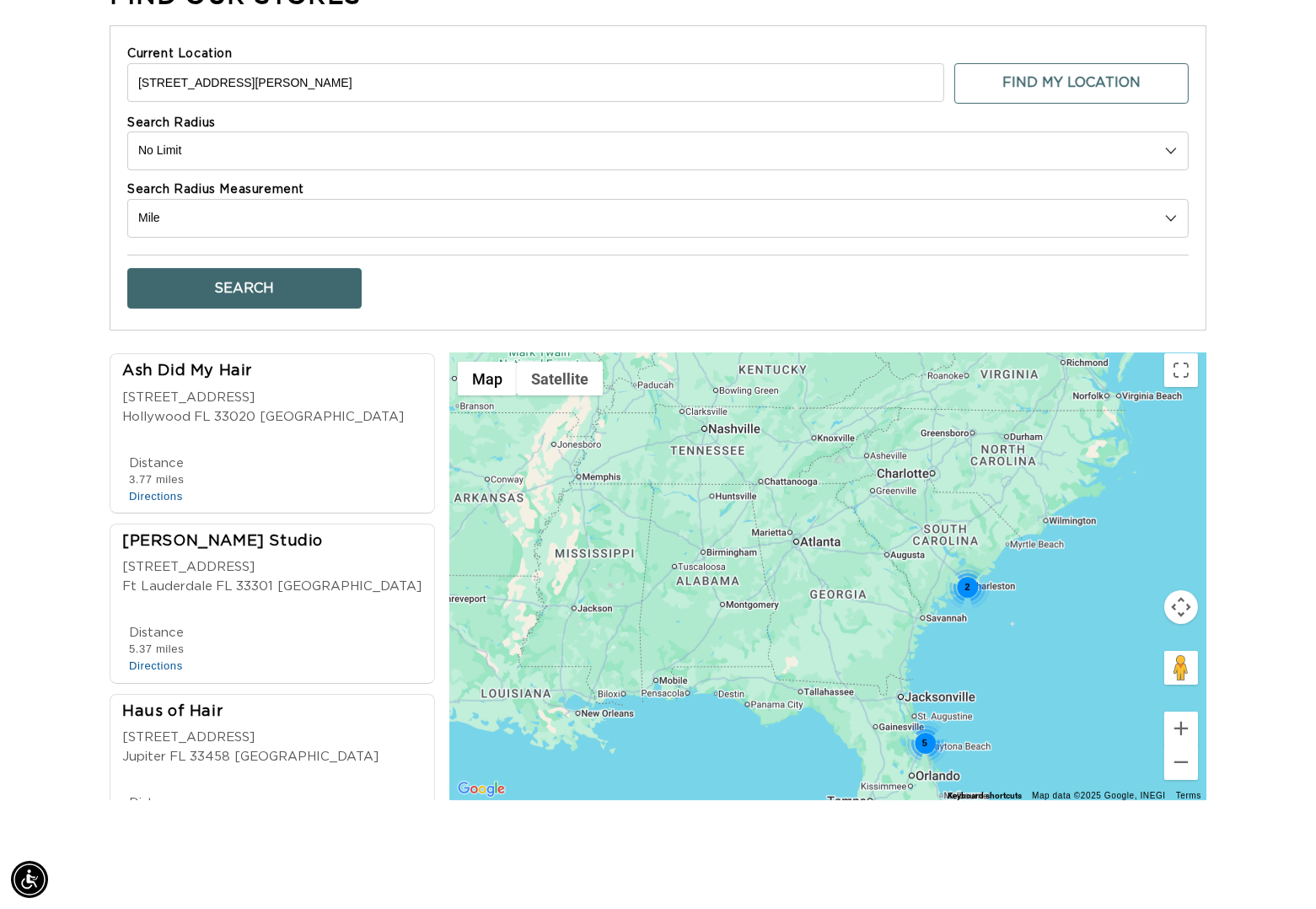
drag, startPoint x: 952, startPoint y: 660, endPoint x: 723, endPoint y: 576, distance: 243.9
click at [723, 576] on div "5 2" at bounding box center [827, 577] width 757 height 447
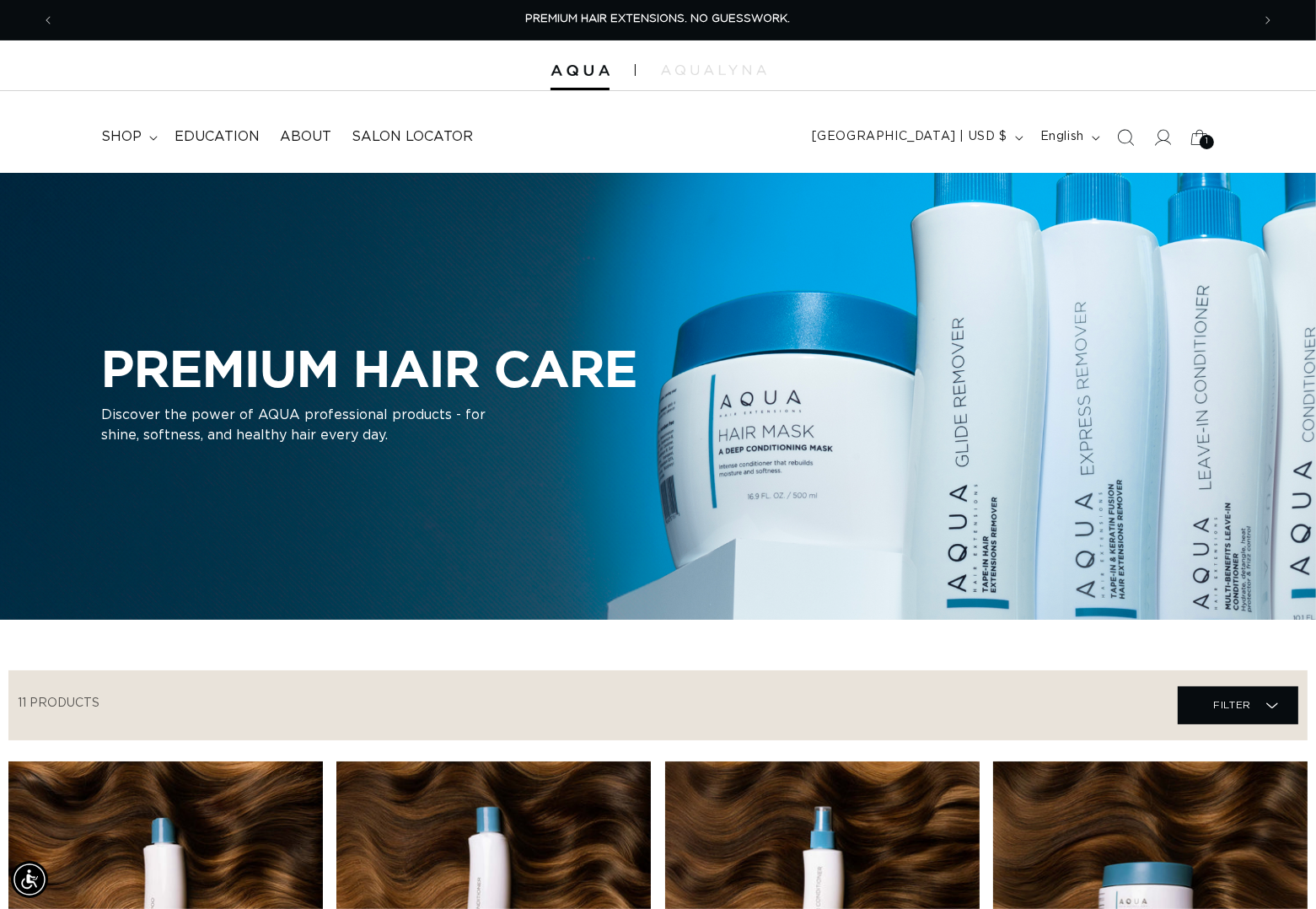
click at [691, 76] on div at bounding box center [658, 65] width 1316 height 51
click at [694, 72] on img at bounding box center [714, 70] width 105 height 11
